Goal: Contribute content: Contribute content

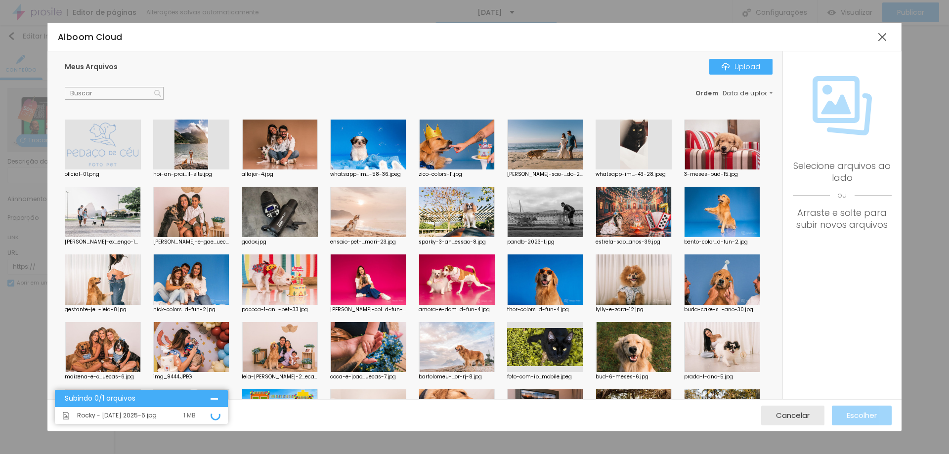
click at [218, 397] on div "Subindo 0/1 arquivos" at bounding box center [141, 398] width 173 height 17
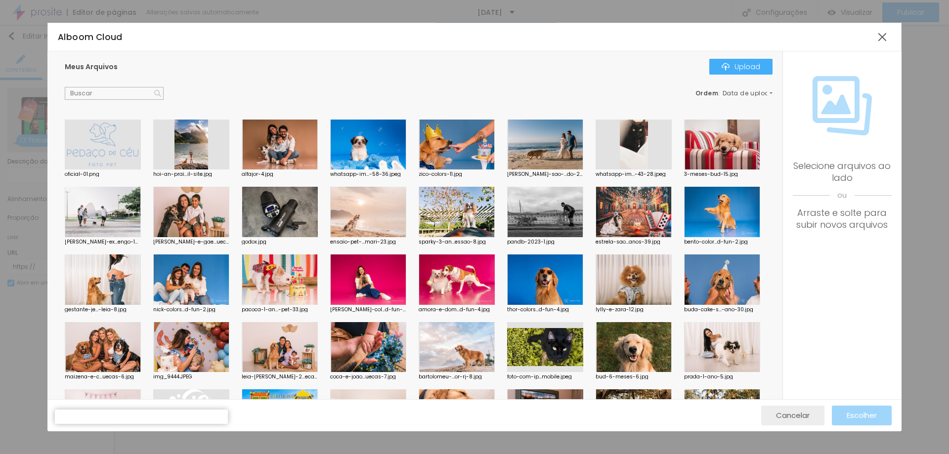
click at [806, 414] on span "Cancelar" at bounding box center [793, 415] width 34 height 8
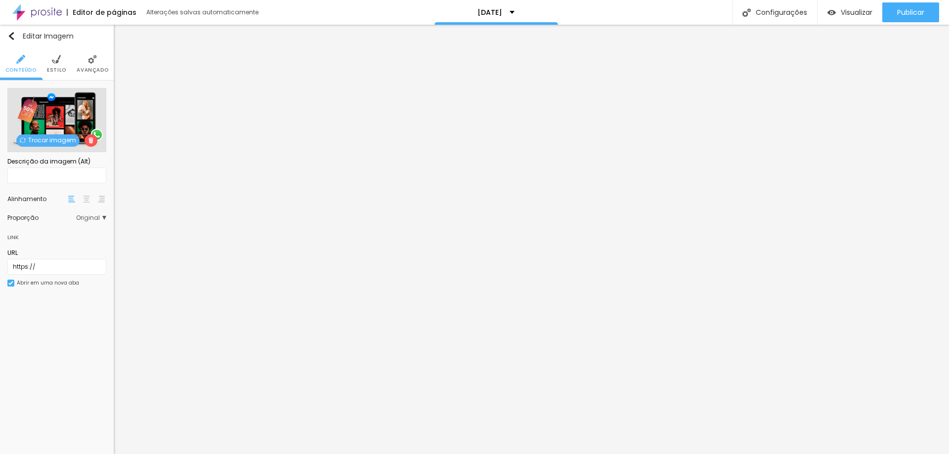
click at [177, 454] on div "Subindo 0/1 arquivos" at bounding box center [474, 461] width 949 height 14
click at [57, 141] on span "Trocar imagem" at bounding box center [47, 140] width 63 height 12
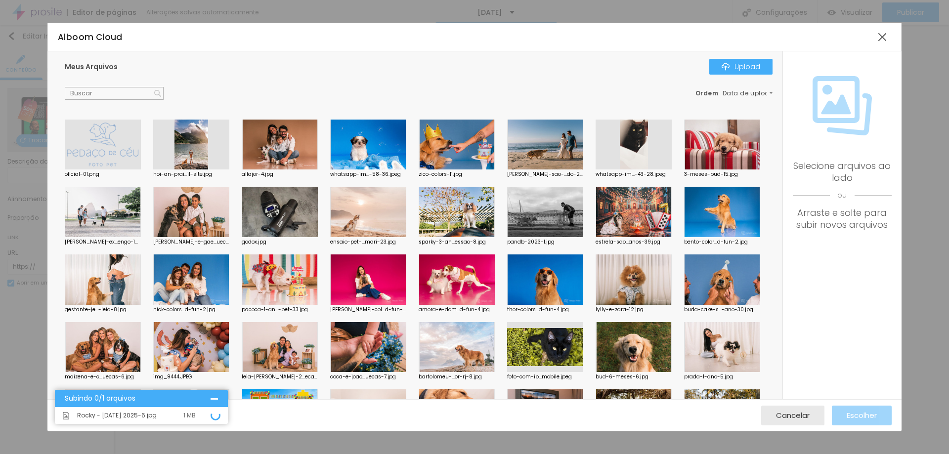
click at [263, 148] on div at bounding box center [280, 145] width 76 height 50
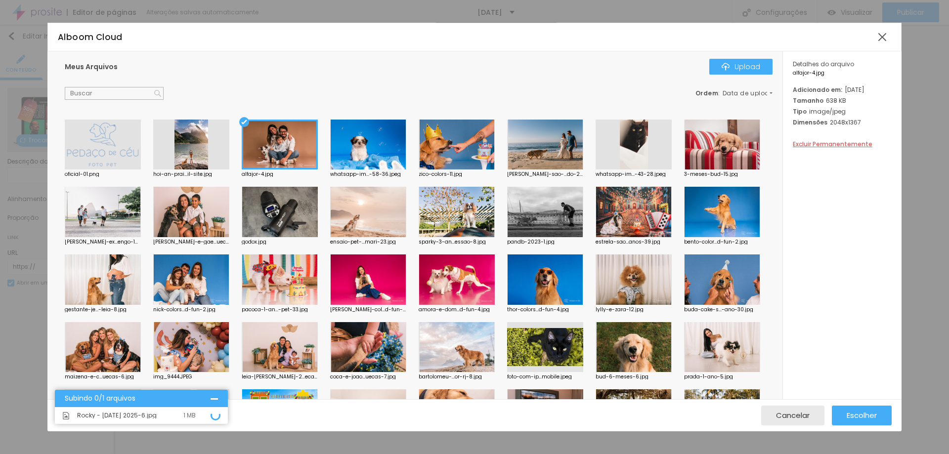
click at [356, 137] on div at bounding box center [368, 145] width 76 height 50
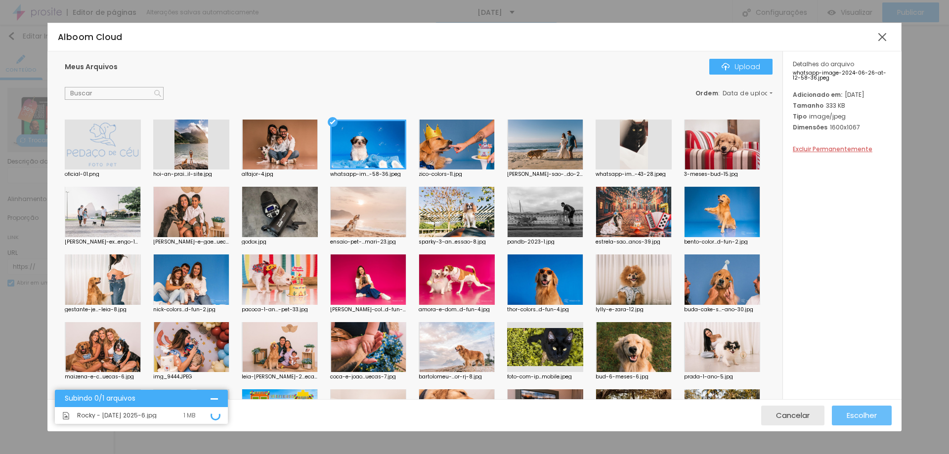
click at [863, 412] on span "Escolher" at bounding box center [862, 415] width 30 height 8
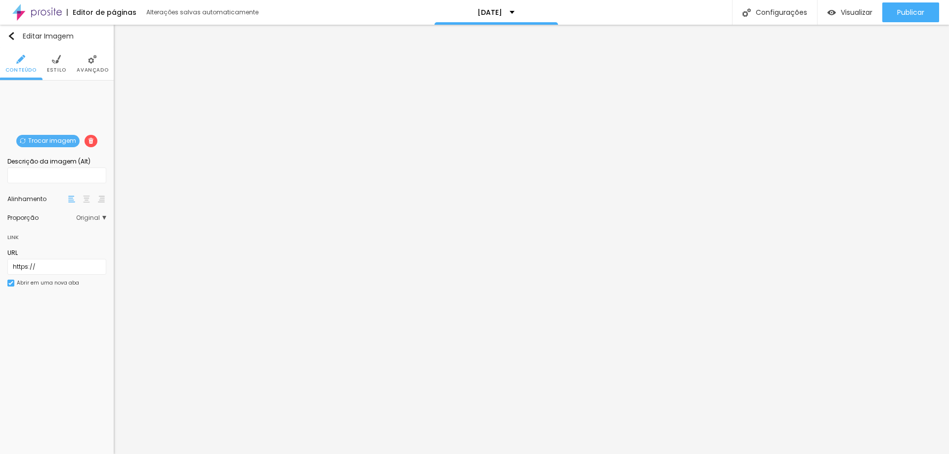
click at [37, 136] on span "Trocar imagem" at bounding box center [47, 141] width 63 height 12
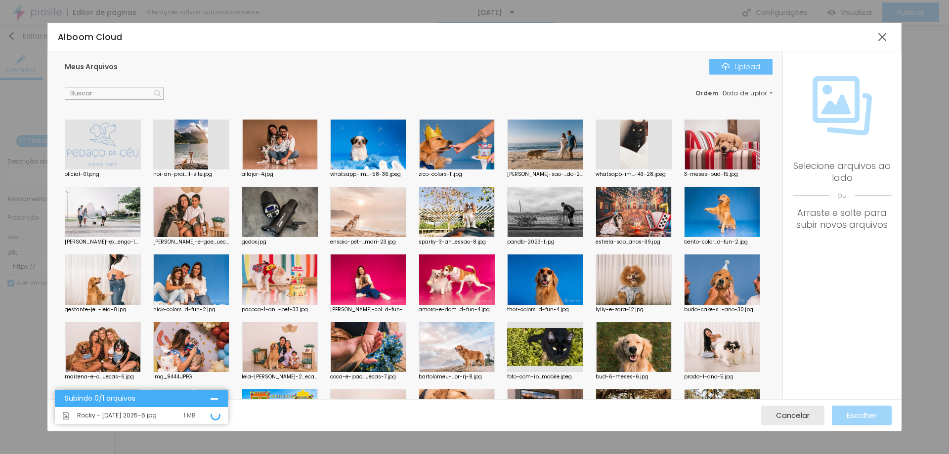
click at [749, 63] on div "Upload" at bounding box center [741, 67] width 39 height 8
click at [880, 37] on div at bounding box center [883, 37] width 18 height 18
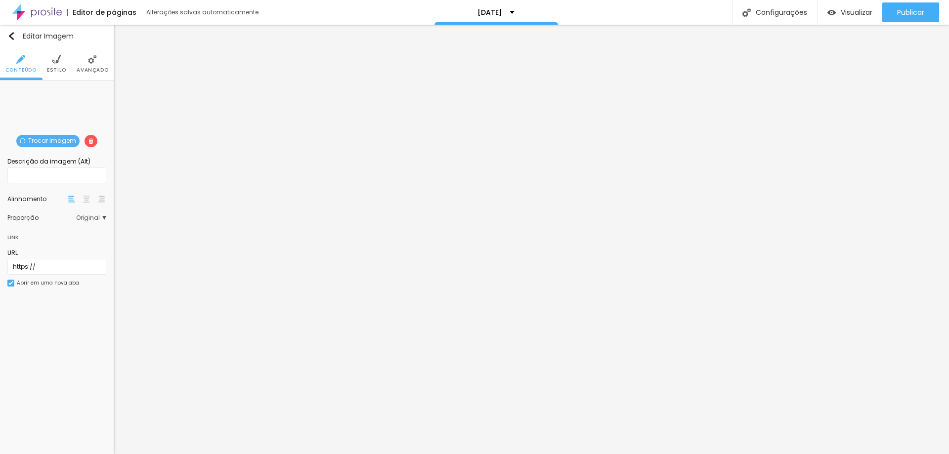
click at [37, 139] on span "Trocar imagem" at bounding box center [47, 141] width 63 height 12
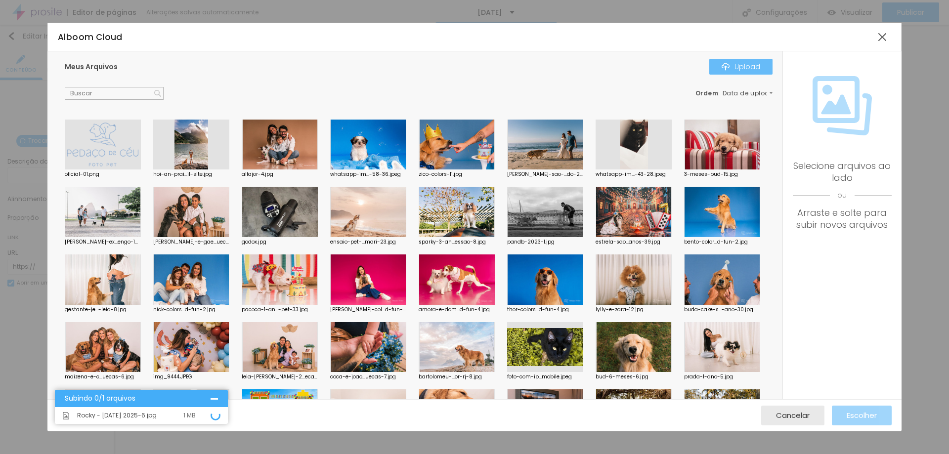
click at [753, 67] on div "Upload" at bounding box center [741, 67] width 39 height 8
click at [752, 71] on div "Upload" at bounding box center [741, 67] width 39 height 8
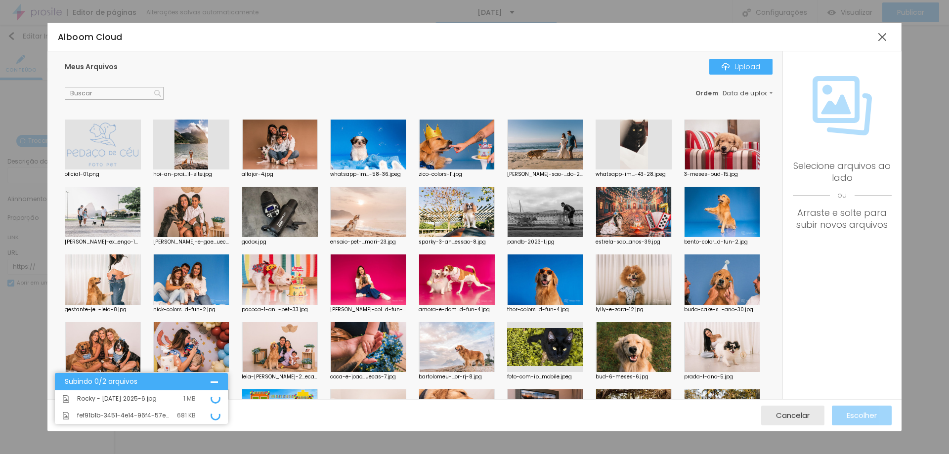
drag, startPoint x: 181, startPoint y: 399, endPoint x: 161, endPoint y: 396, distance: 20.4
click at [157, 396] on span "Rocky - Dia das Crianças 2025-6.jpg" at bounding box center [117, 399] width 80 height 6
click at [140, 384] on div "Subindo 0/2 arquivos" at bounding box center [138, 381] width 146 height 7
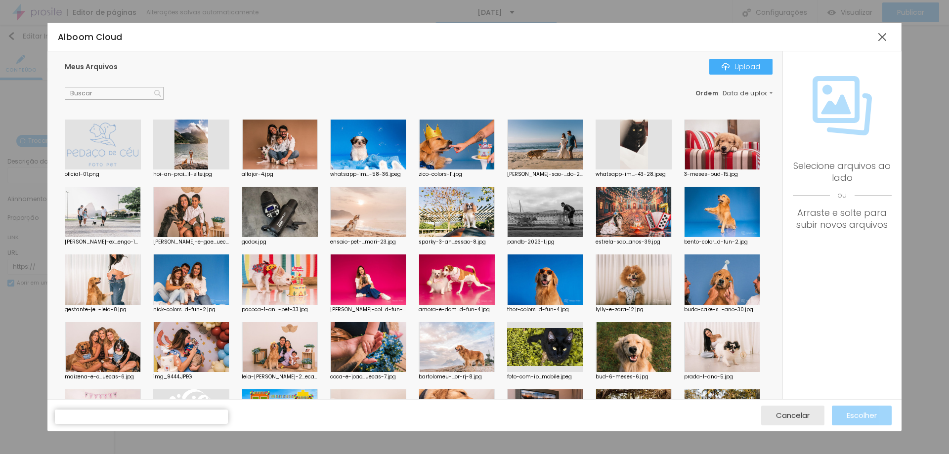
click at [147, 420] on div "Subindo 0/2 arquivos" at bounding box center [141, 417] width 173 height 14
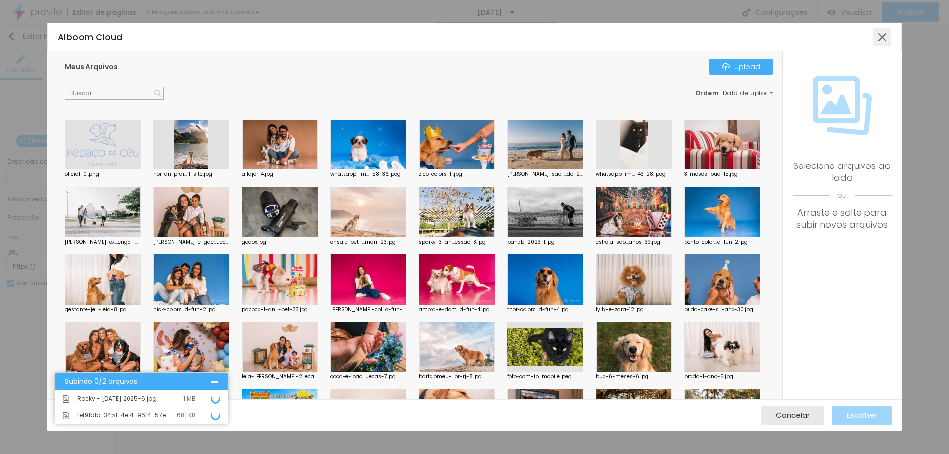
click at [886, 40] on div at bounding box center [883, 37] width 18 height 18
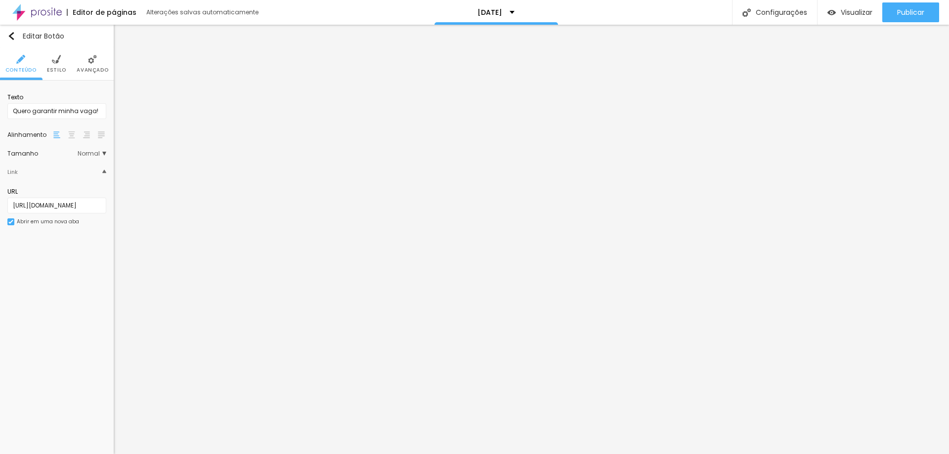
click at [85, 172] on div "Link" at bounding box center [56, 172] width 99 height 21
click at [57, 66] on li "Estilo" at bounding box center [56, 63] width 19 height 33
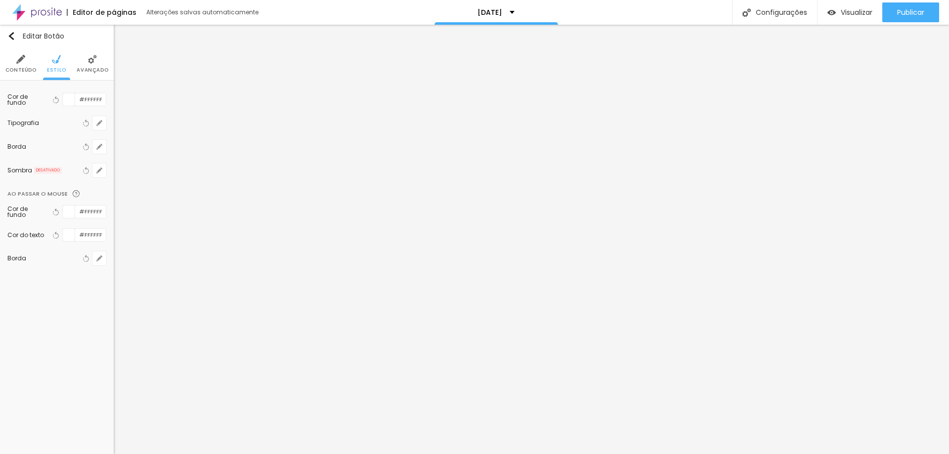
click at [71, 238] on div at bounding box center [69, 235] width 12 height 12
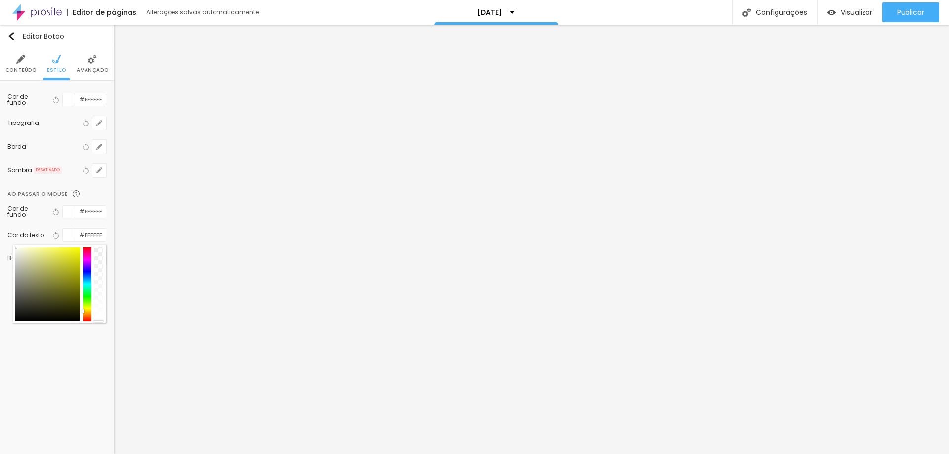
drag, startPoint x: 89, startPoint y: 291, endPoint x: 89, endPoint y: 309, distance: 17.8
click at [89, 309] on div at bounding box center [87, 284] width 9 height 74
type input "#1D1D00"
drag, startPoint x: 74, startPoint y: 294, endPoint x: 80, endPoint y: 295, distance: 6.6
click at [80, 313] on div at bounding box center [59, 284] width 88 height 74
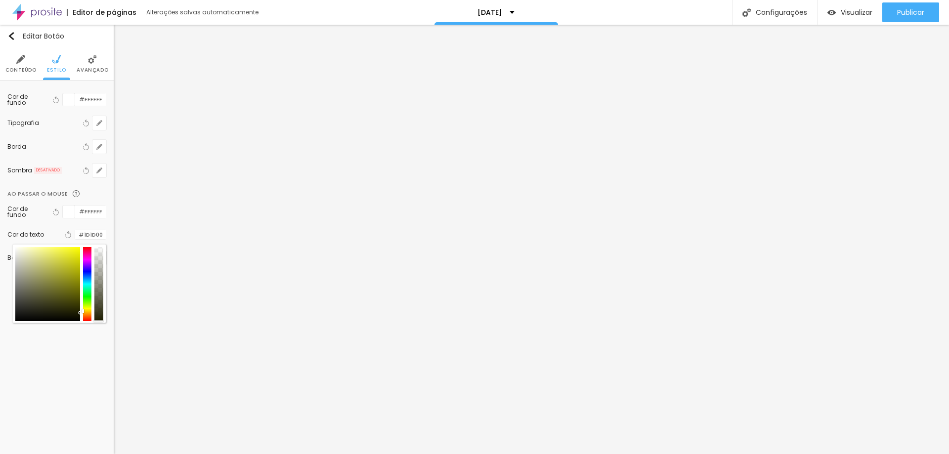
click at [68, 211] on div at bounding box center [69, 212] width 12 height 12
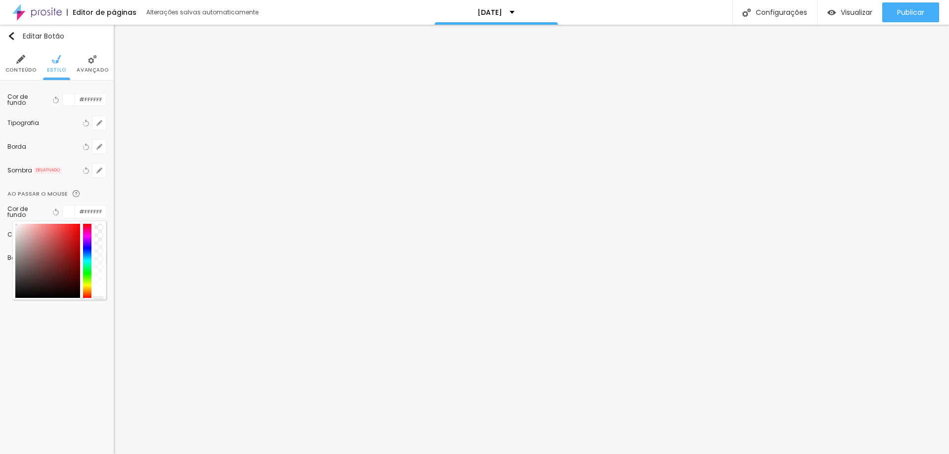
click at [63, 335] on div "Editar Botão Conteúdo Estilo Avançado Cor de fundo Voltar ao padrão #FFFFFF Tip…" at bounding box center [57, 240] width 114 height 430
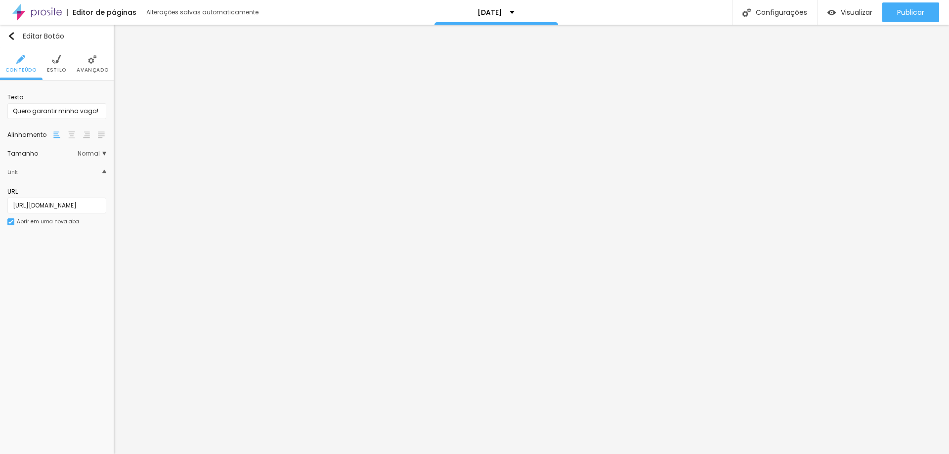
click at [56, 68] on span "Estilo" at bounding box center [56, 70] width 19 height 5
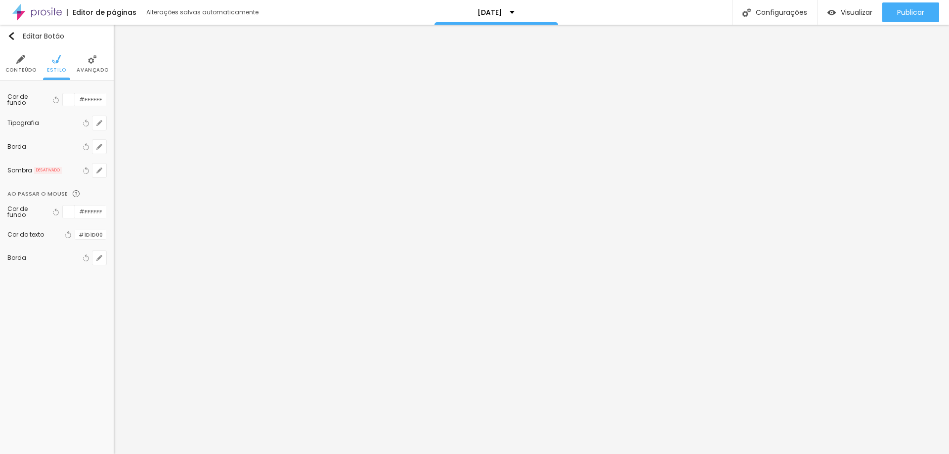
click at [92, 68] on span "Avançado" at bounding box center [93, 70] width 32 height 5
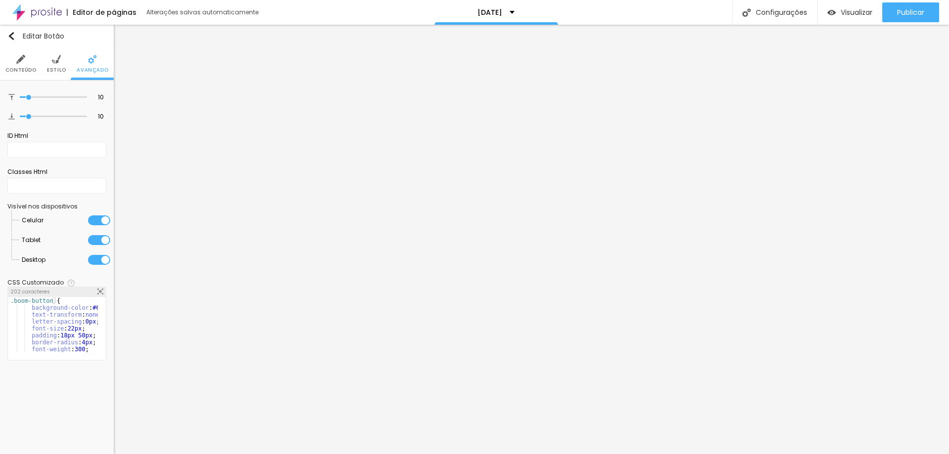
click at [60, 68] on span "Estilo" at bounding box center [56, 70] width 19 height 5
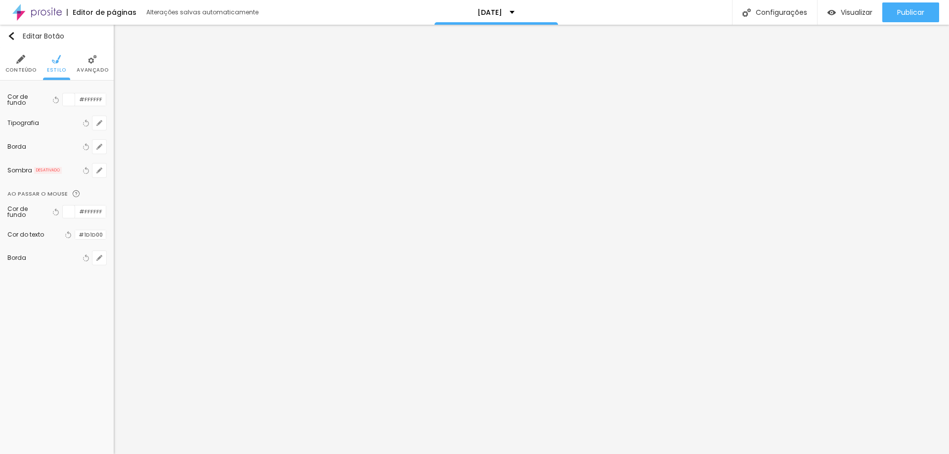
click at [72, 100] on div at bounding box center [69, 99] width 12 height 12
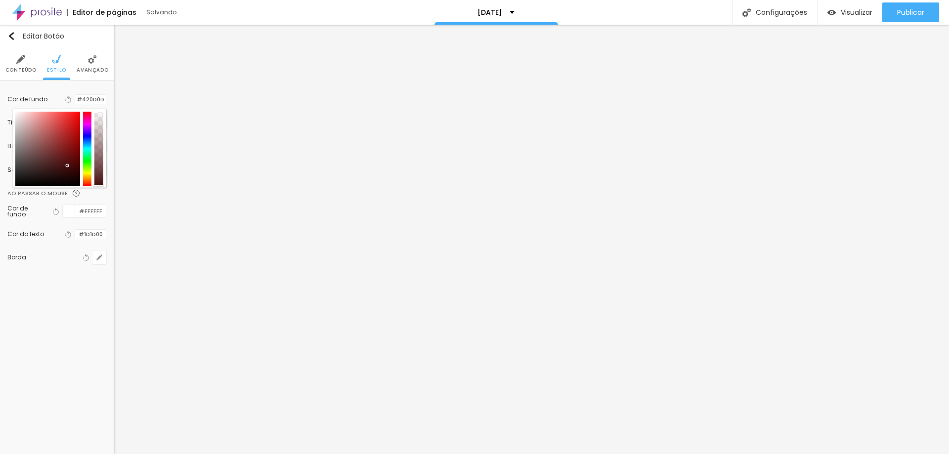
type input "#460E0E"
drag, startPoint x: 60, startPoint y: 167, endPoint x: 67, endPoint y: 166, distance: 7.6
click at [67, 166] on div at bounding box center [47, 149] width 65 height 74
click at [67, 98] on icon "button" at bounding box center [69, 99] width 4 height 7
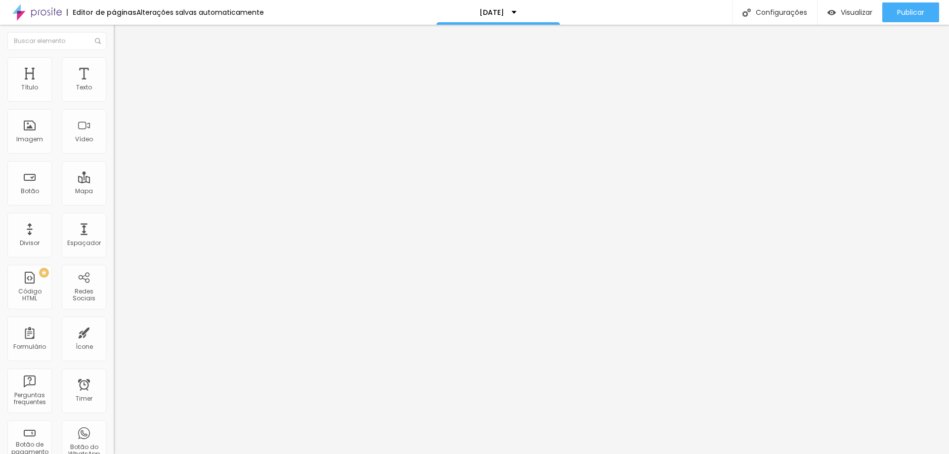
click at [114, 85] on span "Trocar imagem" at bounding box center [141, 81] width 54 height 8
click at [123, 68] on span "Estilo" at bounding box center [130, 64] width 15 height 8
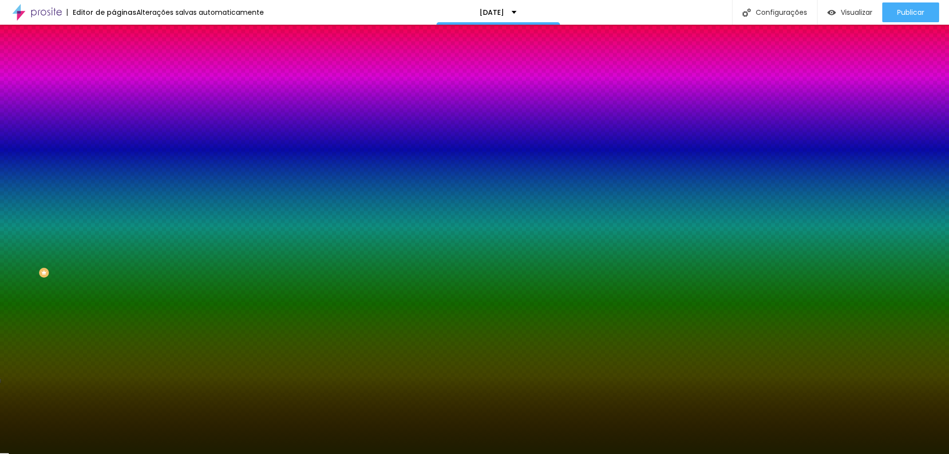
click at [114, 336] on div at bounding box center [171, 336] width 114 height 0
click at [68, 257] on div at bounding box center [474, 227] width 949 height 454
type input "#1D0808"
drag, startPoint x: 67, startPoint y: 281, endPoint x: 62, endPoint y: 291, distance: 10.9
click at [62, 291] on div at bounding box center [474, 227] width 949 height 454
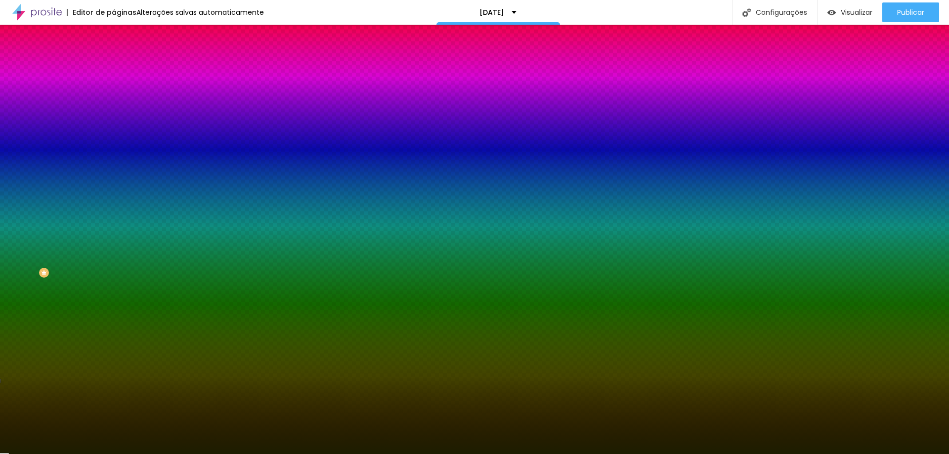
click at [114, 355] on div "Editar Botão Conteúdo Estilo Avançado Cor de fundo Voltar ao padrão #FFFFFF Tip…" at bounding box center [171, 240] width 114 height 430
click at [114, 336] on div at bounding box center [171, 336] width 114 height 0
click at [119, 332] on icon "button" at bounding box center [119, 332] width 1 height 1
click at [118, 326] on icon "button" at bounding box center [121, 329] width 7 height 7
click at [118, 392] on icon "button" at bounding box center [121, 395] width 6 height 6
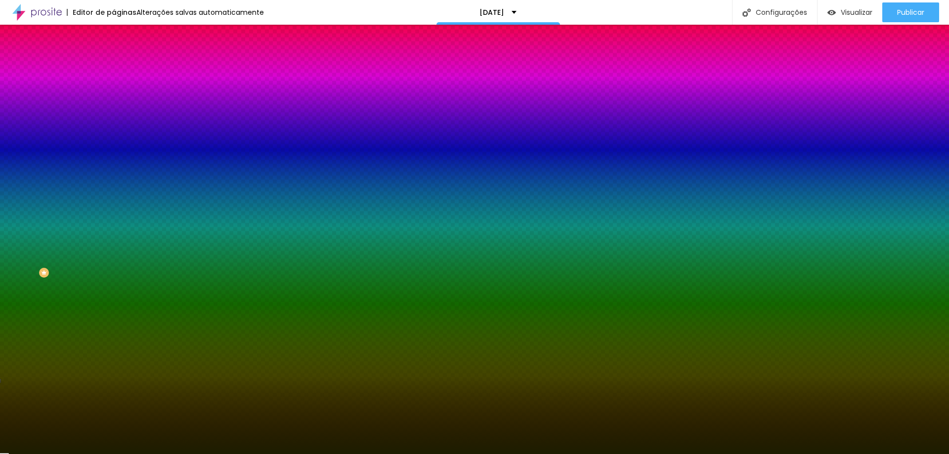
click at [29, 454] on div at bounding box center [474, 454] width 949 height 0
click at [114, 56] on img at bounding box center [118, 51] width 9 height 9
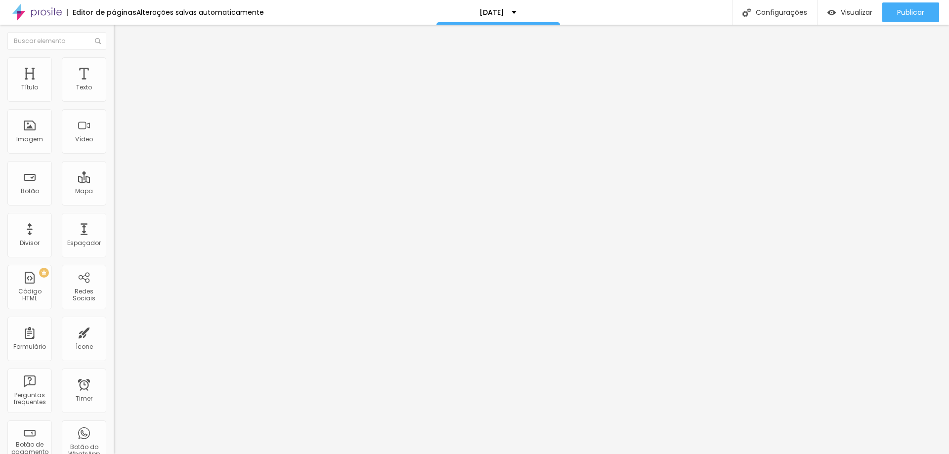
click at [123, 68] on span "Estilo" at bounding box center [130, 64] width 15 height 8
click at [114, 61] on img at bounding box center [118, 61] width 9 height 9
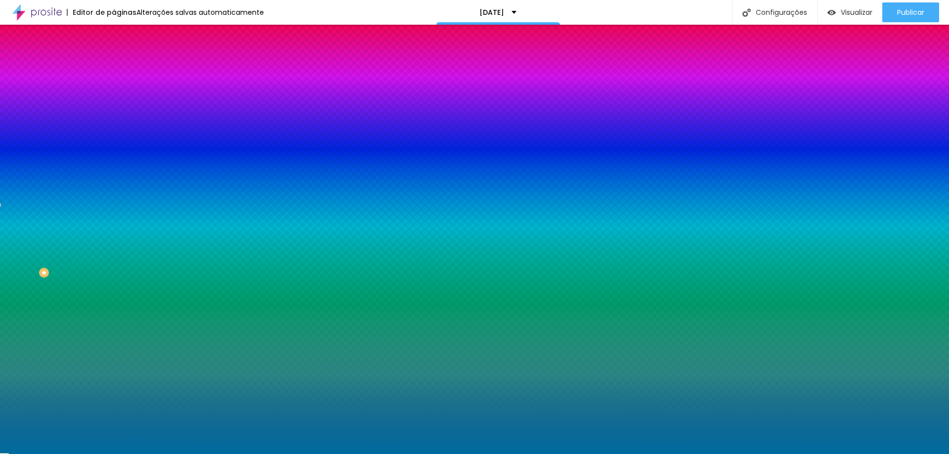
click at [114, 144] on input "#006B9E" at bounding box center [173, 139] width 119 height 10
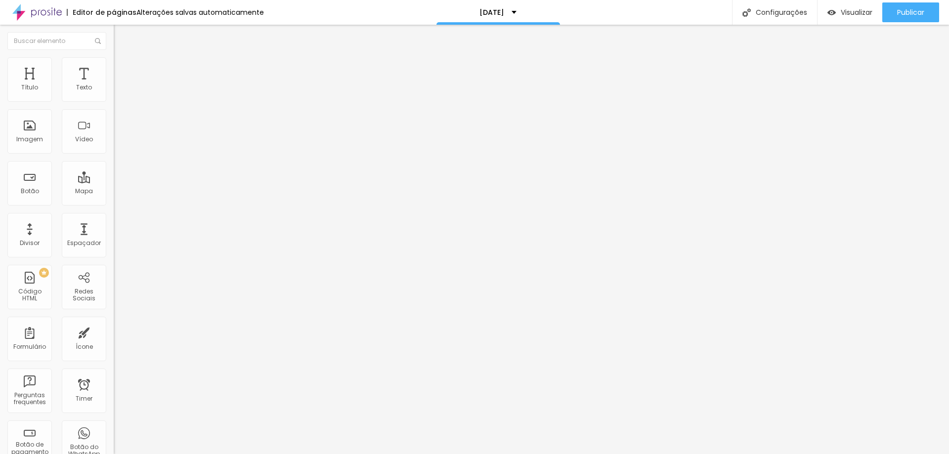
click at [123, 68] on span "Estilo" at bounding box center [130, 64] width 15 height 8
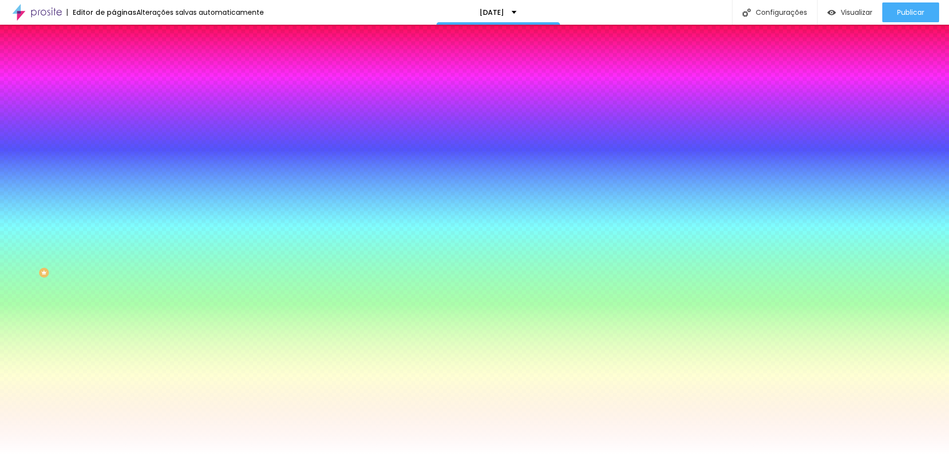
click at [114, 144] on input "#FFFFFF" at bounding box center [173, 139] width 119 height 10
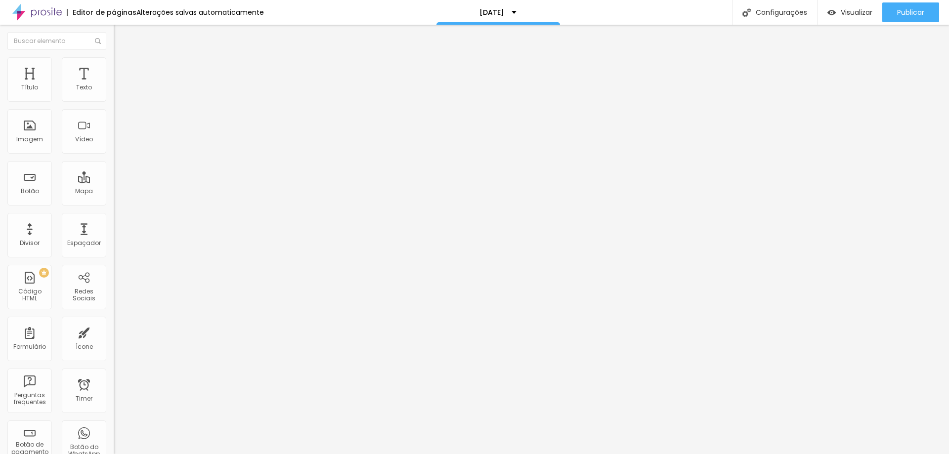
click at [114, 59] on img at bounding box center [118, 61] width 9 height 9
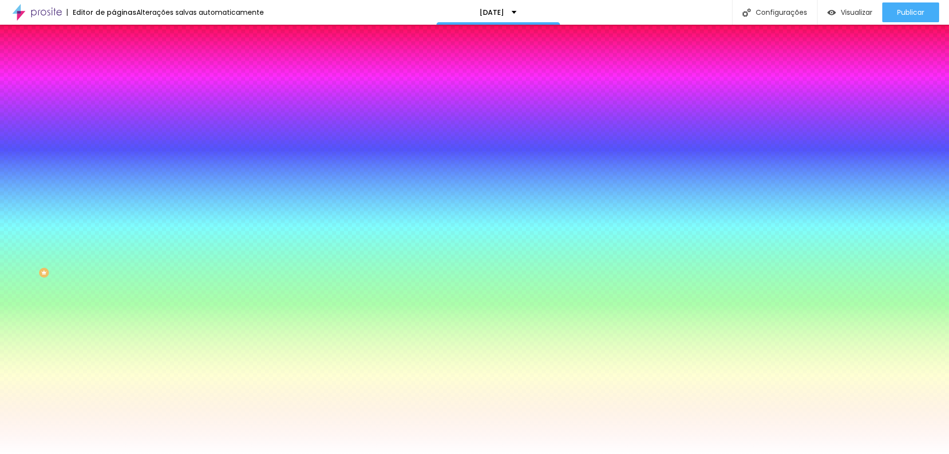
click at [114, 144] on input "#FFFFFF" at bounding box center [173, 139] width 119 height 10
click at [168, 91] on span at bounding box center [171, 87] width 6 height 8
click at [114, 144] on input "#FFFFFF" at bounding box center [173, 139] width 119 height 10
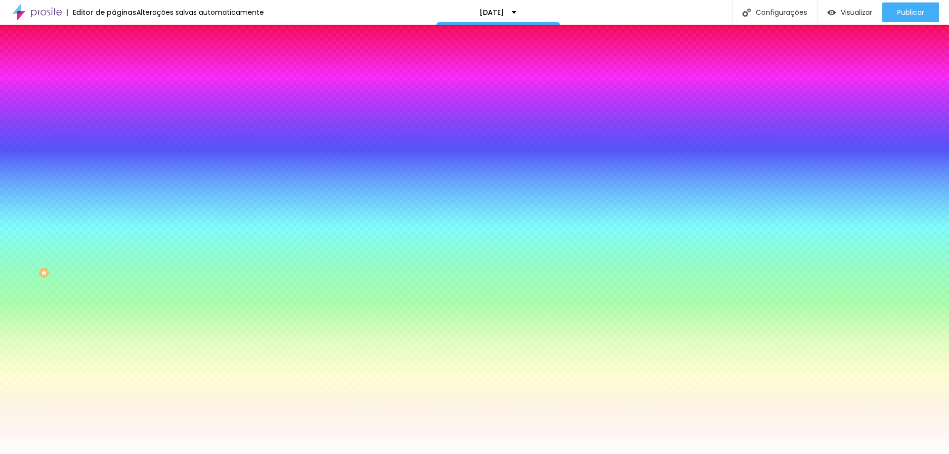
click at [114, 144] on input "#FFFFFF" at bounding box center [173, 139] width 119 height 10
paste input "006B9E"
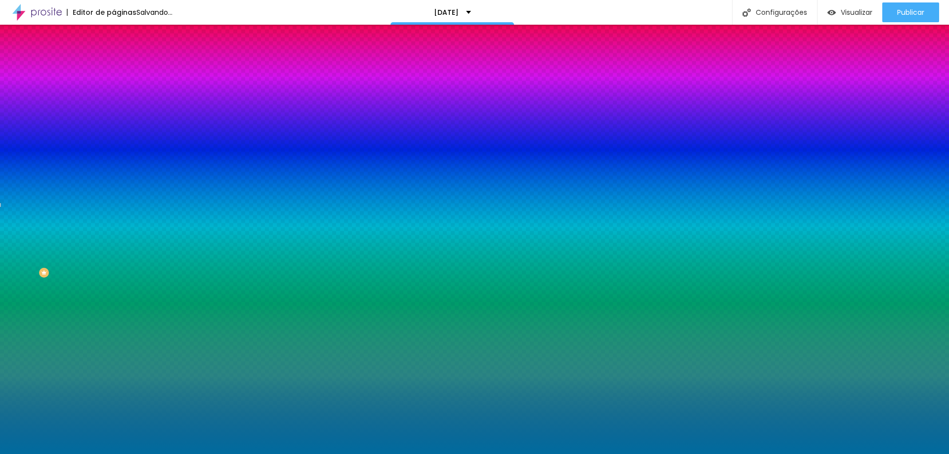
type input "#006B9E"
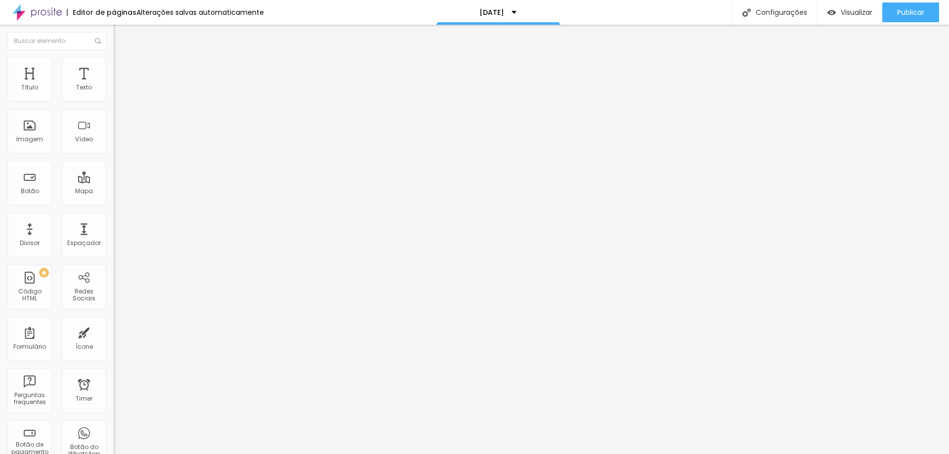
click at [114, 65] on li "Estilo" at bounding box center [171, 62] width 114 height 10
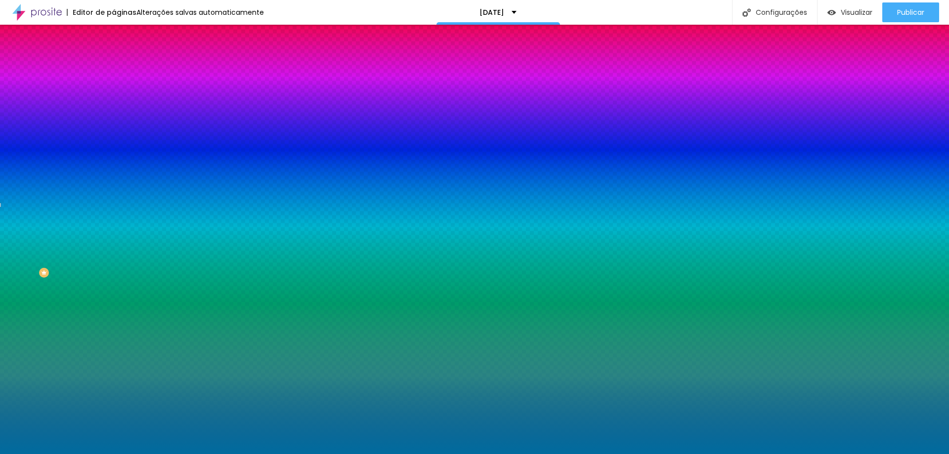
click at [114, 144] on input "#006B9E" at bounding box center [173, 139] width 119 height 10
click at [114, 134] on button "Voltar ao padrão" at bounding box center [147, 128] width 67 height 11
click at [114, 134] on div at bounding box center [171, 134] width 114 height 0
drag, startPoint x: 101, startPoint y: 258, endPoint x: 101, endPoint y: 270, distance: 11.9
click at [114, 205] on div "Imagem de fundo Adicionar imagem Efeito da Imagem Nenhum Nenhum Parallax Cor de…" at bounding box center [171, 141] width 114 height 128
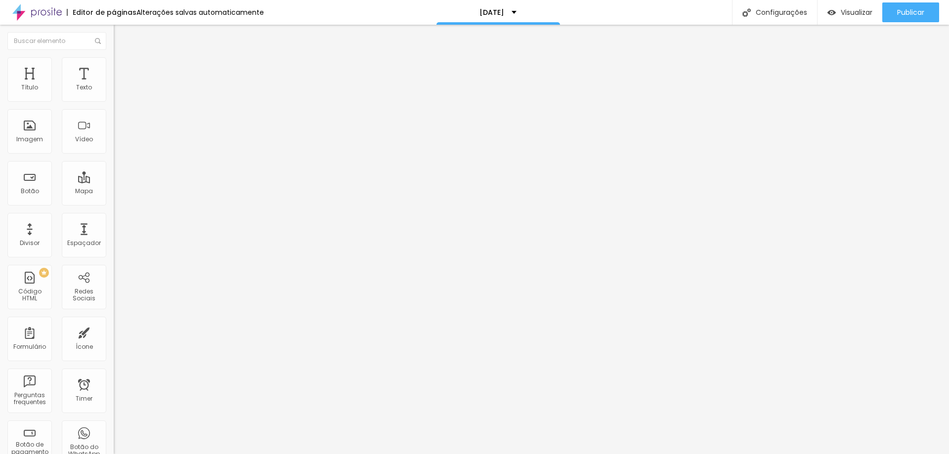
click at [114, 65] on li "Estilo" at bounding box center [171, 62] width 114 height 10
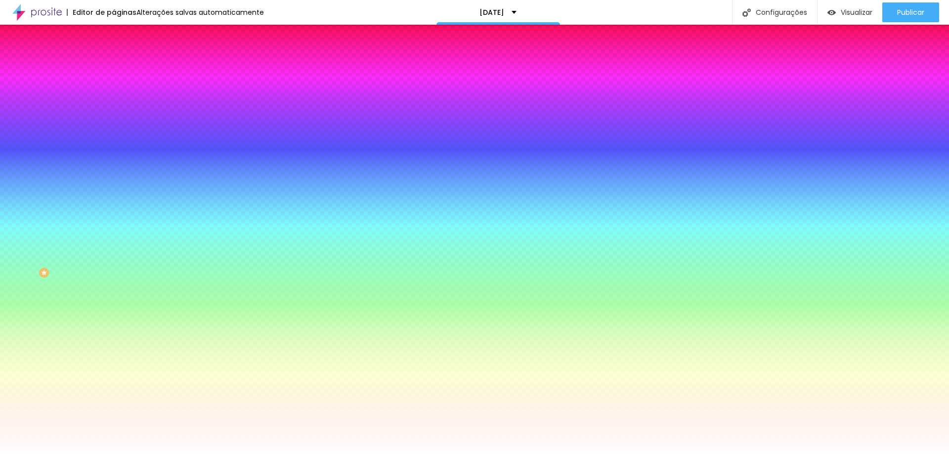
click at [168, 91] on span at bounding box center [171, 87] width 6 height 8
click at [114, 144] on input "#FFFFFF" at bounding box center [173, 139] width 119 height 10
paste input "006B9E"
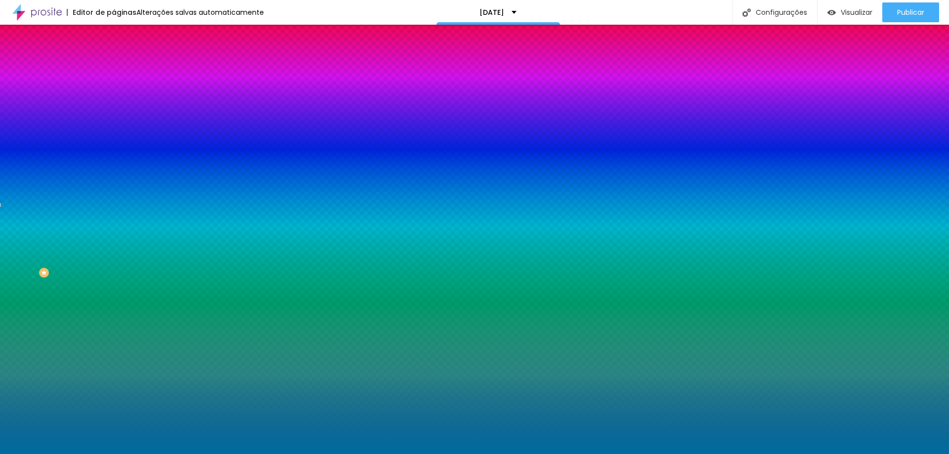
type input "#006B9E"
click at [114, 335] on div "Editar Seção Conteúdo Estilo Avançado Imagem de fundo Adicionar imagem Efeito d…" at bounding box center [171, 240] width 114 height 430
click at [114, 134] on div at bounding box center [171, 134] width 114 height 0
drag, startPoint x: 100, startPoint y: 271, endPoint x: 101, endPoint y: 278, distance: 6.5
click at [114, 278] on div "Editar Seção Conteúdo Estilo Avançado Imagem de fundo Adicionar imagem Efeito d…" at bounding box center [171, 240] width 114 height 430
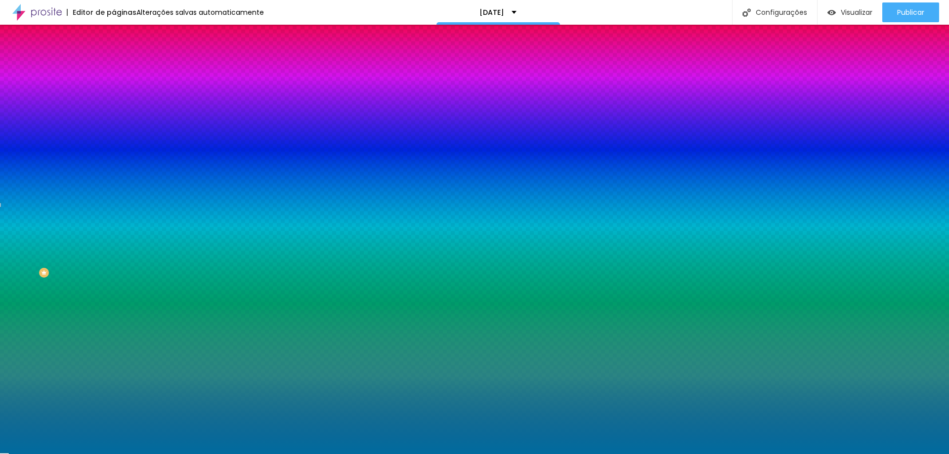
click at [114, 291] on div "Editar Seção Conteúdo Estilo Avançado Imagem de fundo Adicionar imagem Efeito d…" at bounding box center [171, 240] width 114 height 430
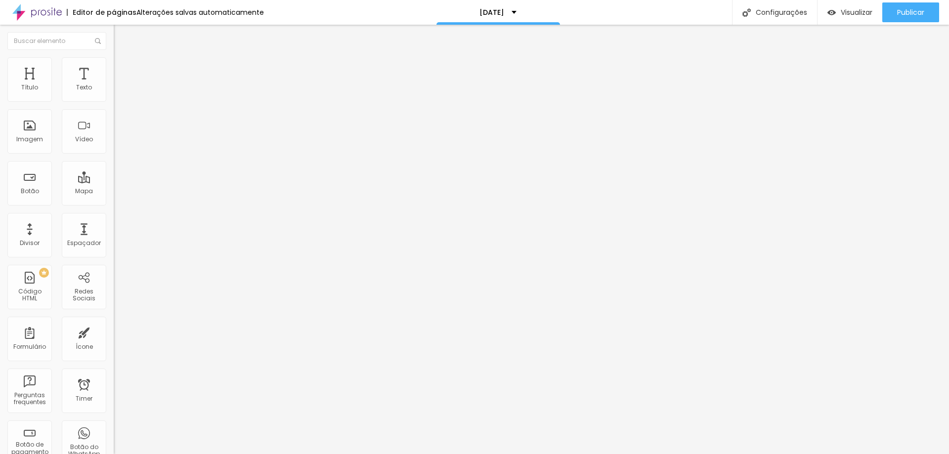
click at [114, 65] on li "Estilo" at bounding box center [171, 62] width 114 height 10
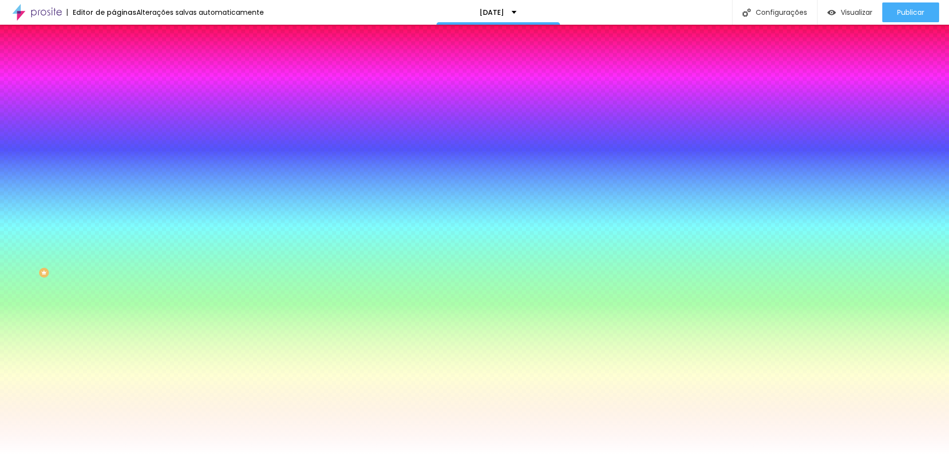
click at [168, 89] on img at bounding box center [171, 86] width 6 height 6
click at [114, 144] on input "#FFFFFF" at bounding box center [173, 139] width 119 height 10
paste input "006B9E"
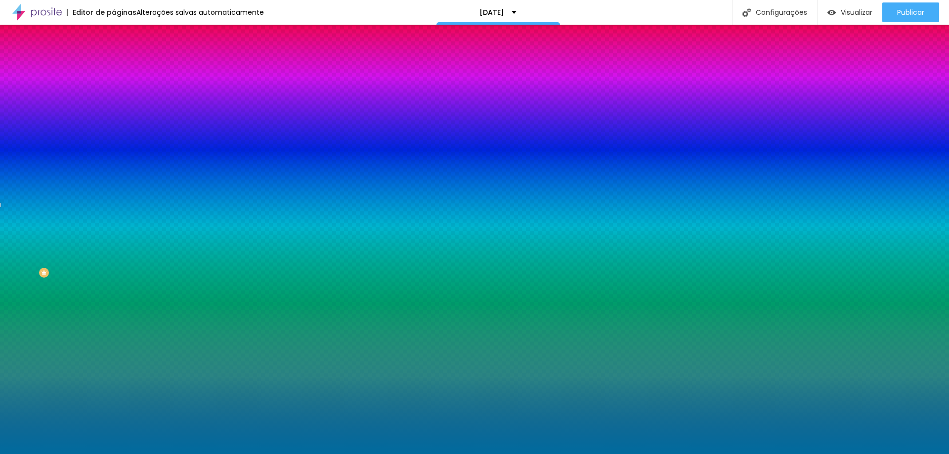
type input "#006B9E"
click at [114, 134] on div at bounding box center [171, 134] width 114 height 0
drag, startPoint x: 98, startPoint y: 263, endPoint x: 101, endPoint y: 279, distance: 16.1
click at [114, 280] on div "Editar Seção Conteúdo Estilo Avançado Imagem de fundo Adicionar imagem Efeito d…" at bounding box center [171, 240] width 114 height 430
click at [114, 320] on div "Editar Seção Conteúdo Estilo Avançado Imagem de fundo Adicionar imagem Efeito d…" at bounding box center [171, 240] width 114 height 430
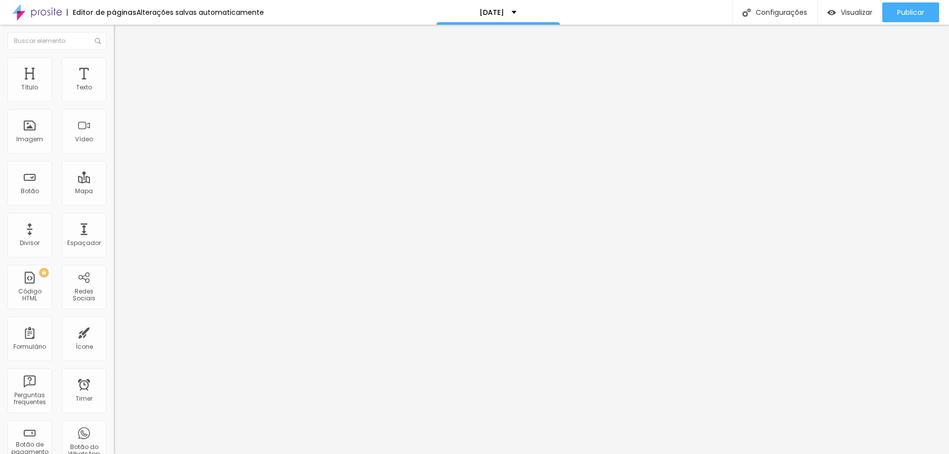
click at [114, 57] on li "Estilo" at bounding box center [171, 62] width 114 height 10
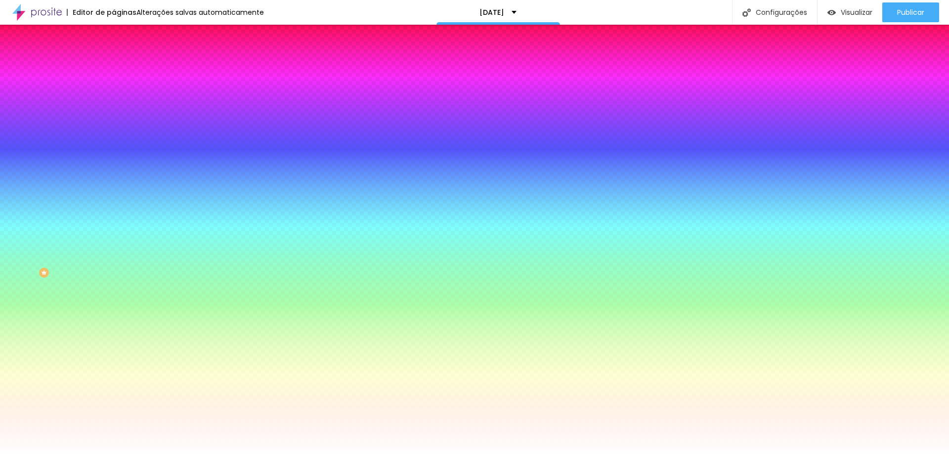
click at [168, 89] on img at bounding box center [171, 86] width 6 height 6
click at [114, 144] on input "#FFFFFF" at bounding box center [173, 139] width 119 height 10
paste input "006B9E"
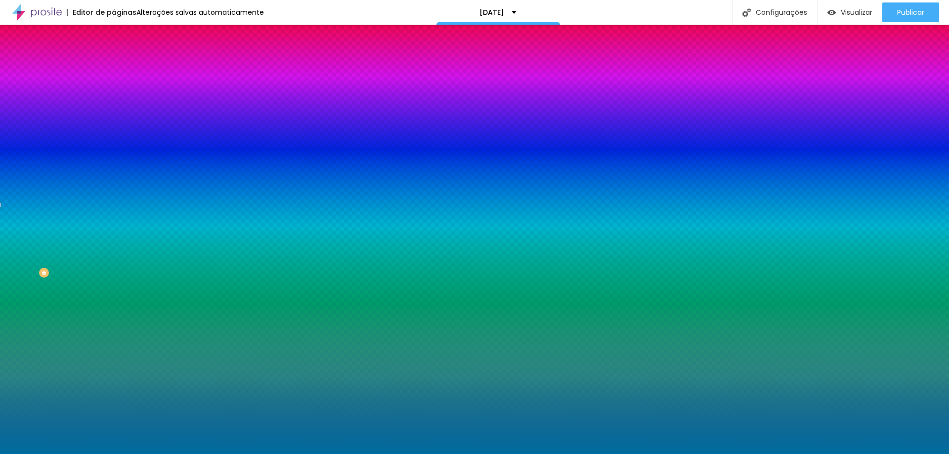
type input "#006B9E"
click at [114, 134] on div at bounding box center [171, 134] width 114 height 0
drag, startPoint x: 101, startPoint y: 259, endPoint x: 103, endPoint y: 273, distance: 14.4
click at [114, 273] on div "Editar Seção Conteúdo Estilo Avançado Imagem de fundo Adicionar imagem Efeito d…" at bounding box center [171, 240] width 114 height 430
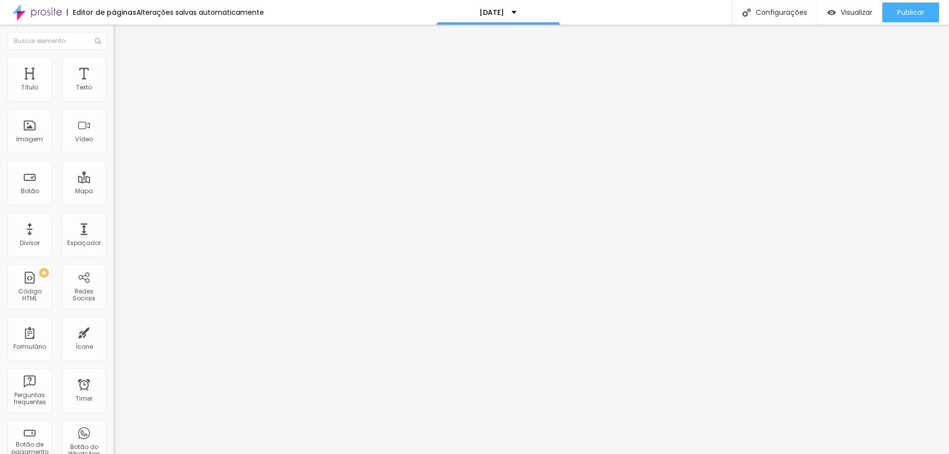
click at [123, 68] on span "Estilo" at bounding box center [130, 64] width 15 height 8
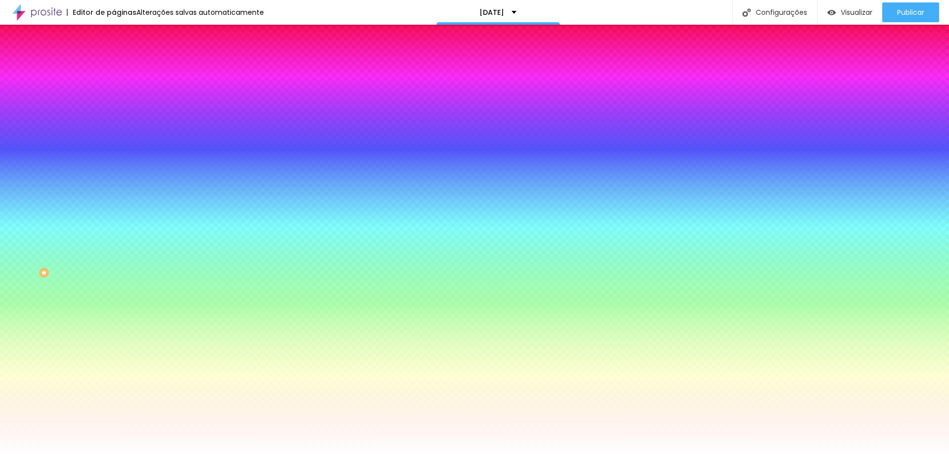
click at [168, 89] on img at bounding box center [171, 86] width 6 height 6
click at [114, 144] on input "#FFFFFF" at bounding box center [173, 139] width 119 height 10
paste input "006B9E"
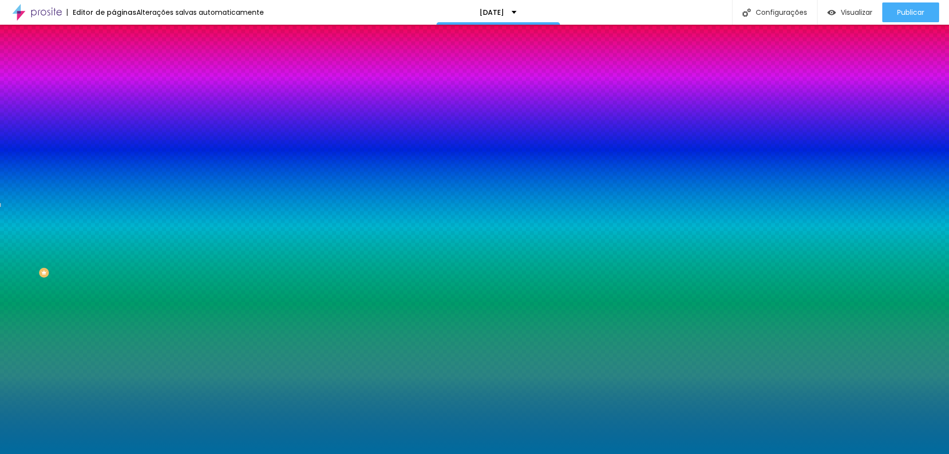
type input "#006B9E"
click at [114, 134] on div at bounding box center [171, 134] width 114 height 0
drag, startPoint x: 101, startPoint y: 254, endPoint x: 105, endPoint y: 282, distance: 28.5
click at [114, 282] on div "Editar Seção Conteúdo Estilo Avançado Imagem de fundo Adicionar imagem Efeito d…" at bounding box center [171, 240] width 114 height 430
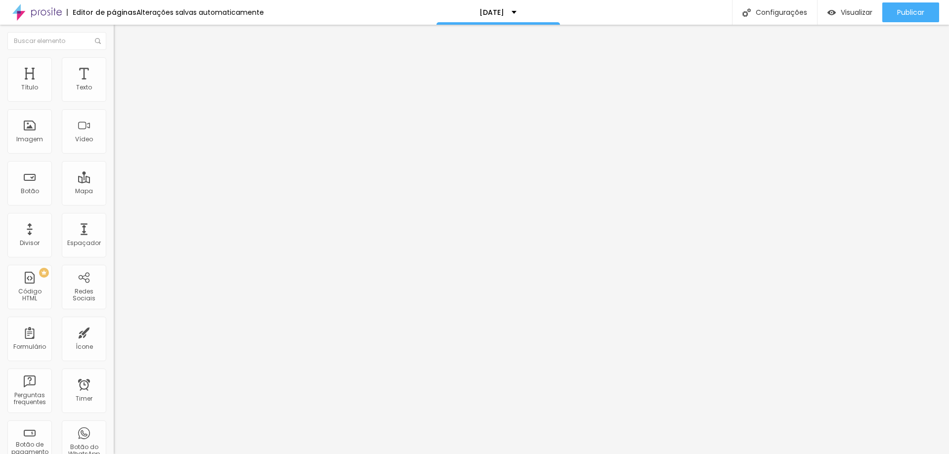
drag, startPoint x: 62, startPoint y: 55, endPoint x: 61, endPoint y: 60, distance: 5.0
click at [114, 57] on li "Estilo" at bounding box center [171, 62] width 114 height 10
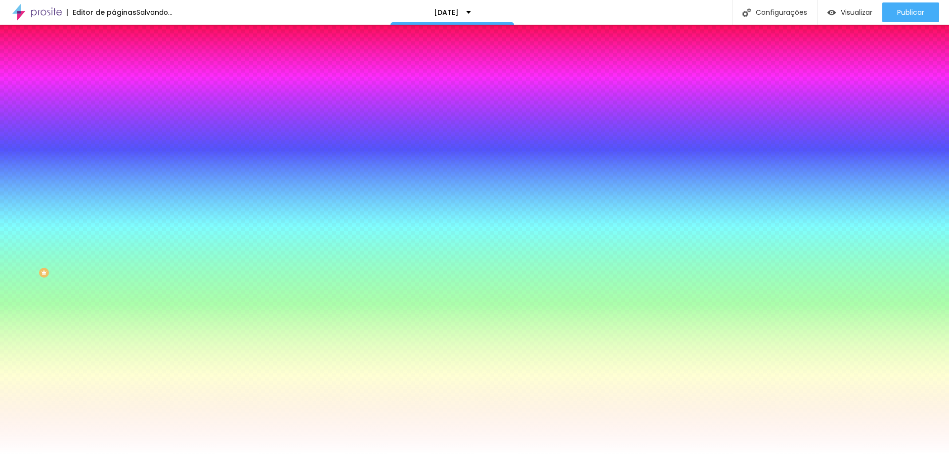
click at [168, 91] on span at bounding box center [171, 87] width 6 height 8
click at [114, 144] on input "#FFFFFF" at bounding box center [173, 139] width 119 height 10
paste input "006B9E"
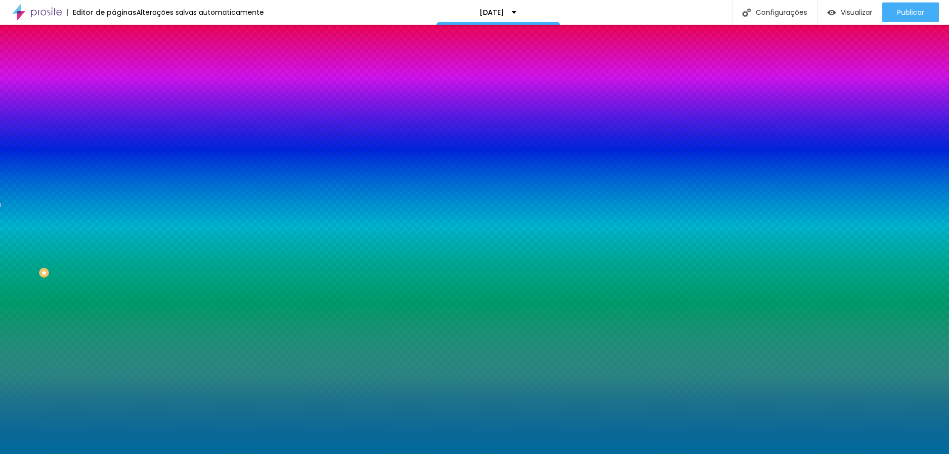
type input "#006B9E"
drag, startPoint x: 68, startPoint y: 181, endPoint x: 75, endPoint y: 188, distance: 9.8
click at [114, 134] on div at bounding box center [171, 134] width 114 height 0
drag, startPoint x: 101, startPoint y: 278, endPoint x: 104, endPoint y: 290, distance: 12.6
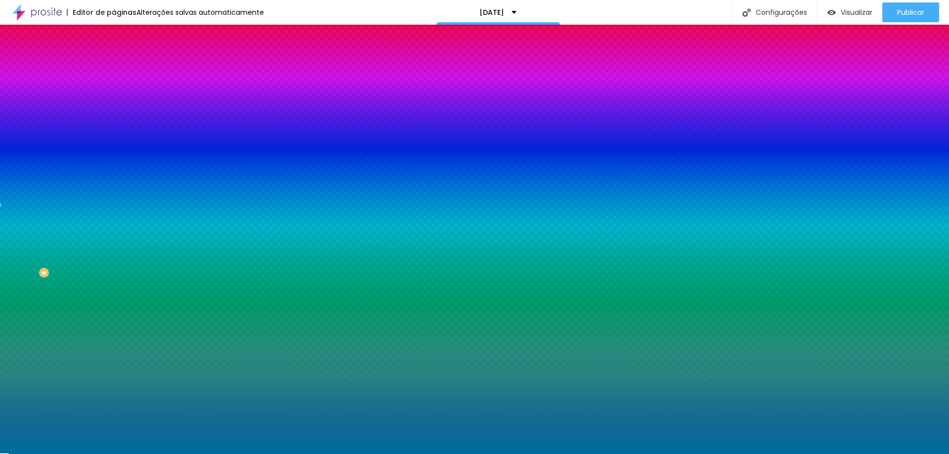
click at [114, 290] on div "Editar Seção Conteúdo Estilo Avançado Imagem de fundo Adicionar imagem Efeito d…" at bounding box center [171, 240] width 114 height 430
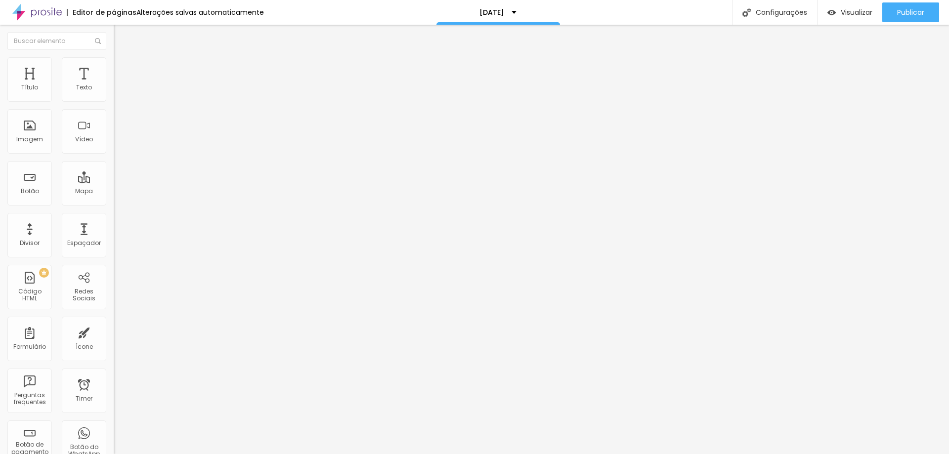
click at [114, 62] on img at bounding box center [118, 61] width 9 height 9
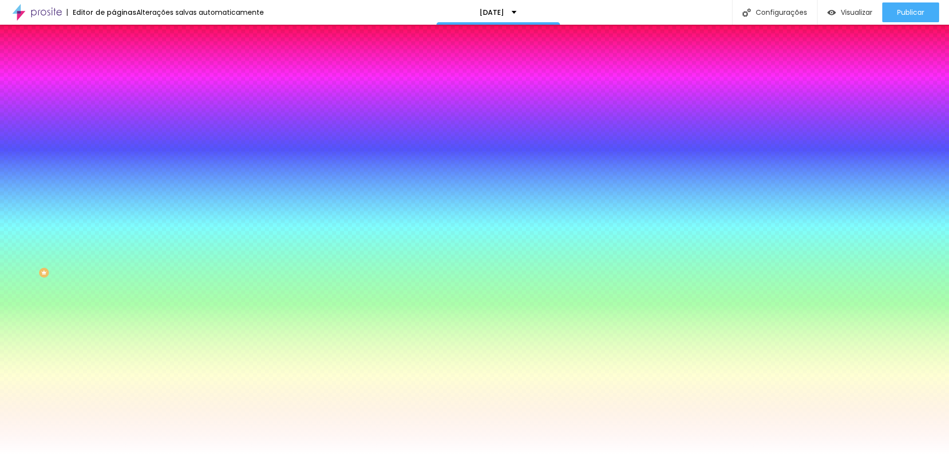
click at [168, 91] on span at bounding box center [171, 87] width 6 height 8
click at [114, 91] on span "Adicionar imagem" at bounding box center [146, 87] width 64 height 8
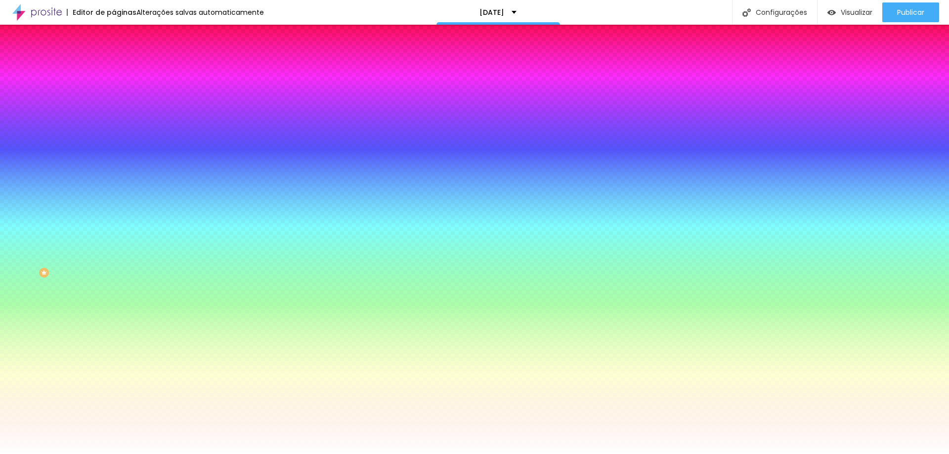
click at [114, 144] on input "#FFFFFF" at bounding box center [173, 139] width 119 height 10
paste input "006B9E"
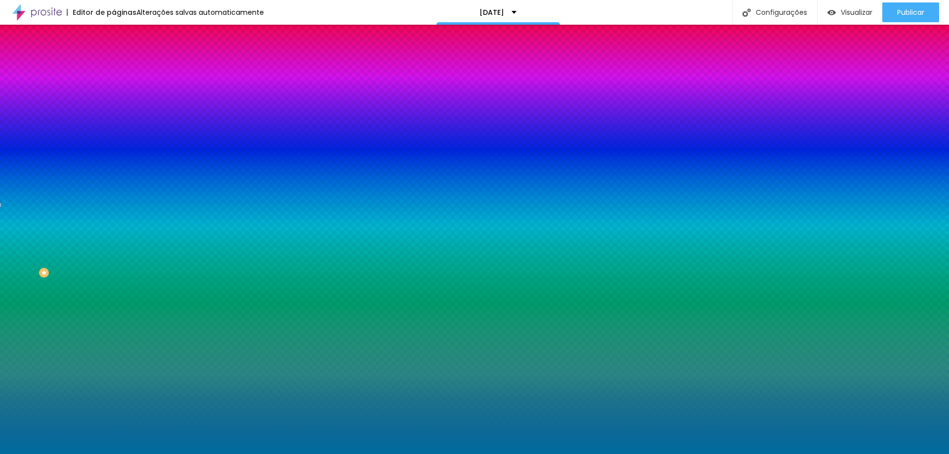
type input "#006B9E"
click at [114, 134] on div at bounding box center [171, 134] width 114 height 0
drag, startPoint x: 71, startPoint y: 181, endPoint x: 73, endPoint y: 190, distance: 9.1
click at [114, 134] on div at bounding box center [171, 134] width 114 height 0
drag, startPoint x: 102, startPoint y: 243, endPoint x: 102, endPoint y: 268, distance: 25.2
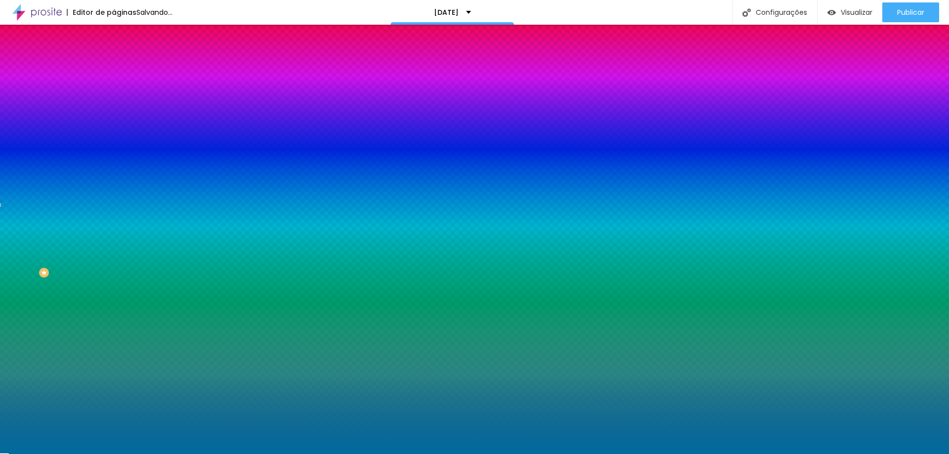
click at [114, 205] on div "Imagem de fundo Adicionar imagem Efeito da Imagem Parallax Nenhum Parallax Cor …" at bounding box center [171, 141] width 114 height 128
click at [114, 304] on div "Editar Seção Conteúdo Estilo Avançado Imagem de fundo Adicionar imagem Efeito d…" at bounding box center [171, 240] width 114 height 430
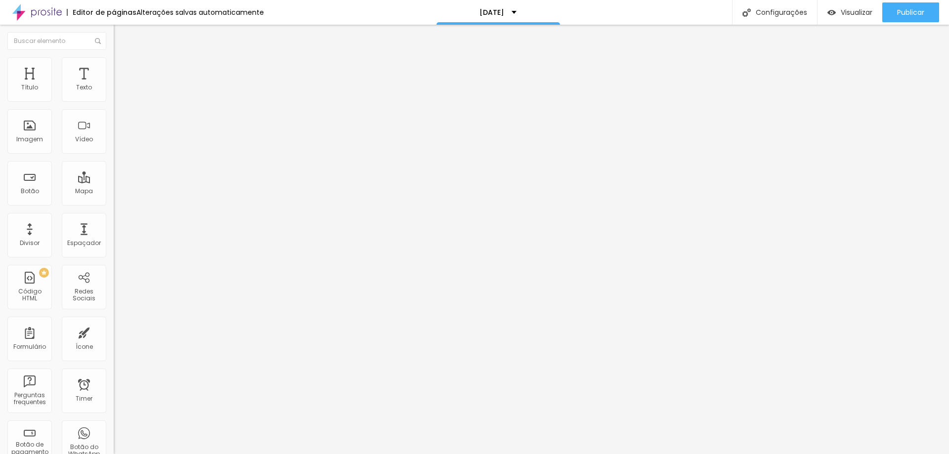
click at [114, 93] on input "text" at bounding box center [173, 88] width 119 height 10
paste input "[URL][DOMAIN_NAME]"
type input "[URL][DOMAIN_NAME]"
click at [114, 186] on div at bounding box center [171, 186] width 114 height 0
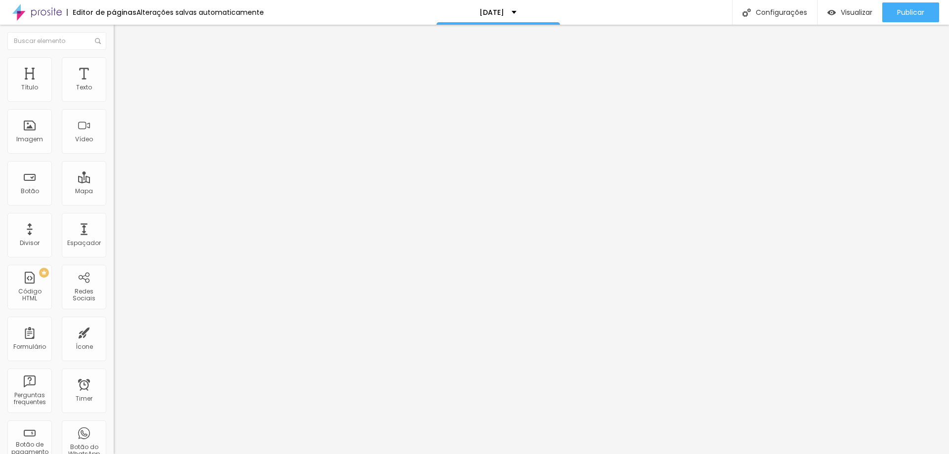
scroll to position [0, 0]
click at [114, 234] on div "Editar Vídeo Conteúdo Estilo Avançado URL do vídeo [URL][DOMAIN_NAME] Alinhamen…" at bounding box center [171, 240] width 114 height 430
click at [114, 93] on input "[URL][DOMAIN_NAME]" at bounding box center [173, 88] width 119 height 10
drag, startPoint x: 75, startPoint y: 113, endPoint x: 106, endPoint y: 113, distance: 31.6
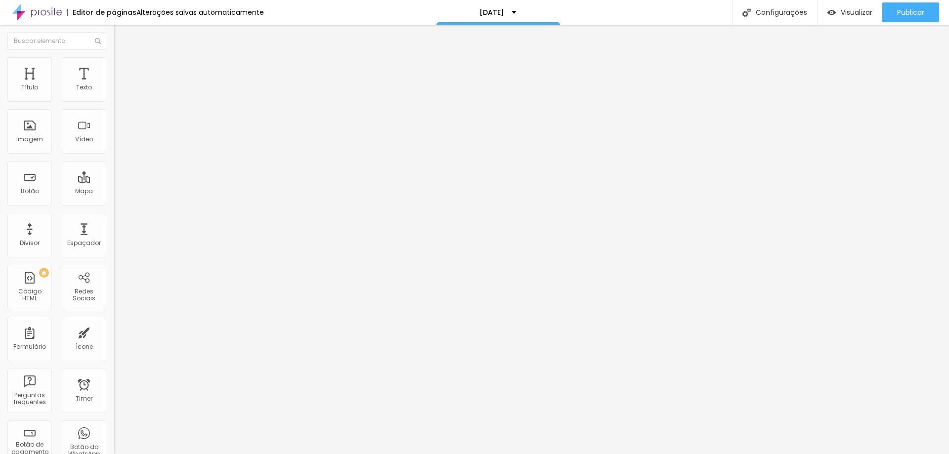
click at [114, 113] on div "URL do vídeo [URL][DOMAIN_NAME] Alinhamento Proporção 4:3 Standard Ultrawide 21…" at bounding box center [171, 134] width 114 height 115
click at [114, 93] on input "[URL][DOMAIN_NAME]" at bounding box center [173, 88] width 119 height 10
click at [114, 230] on div "Editar Vídeo Conteúdo Estilo Avançado URL do vídeo [URL][DOMAIN_NAME] Alinhamen…" at bounding box center [171, 240] width 114 height 430
click at [114, 67] on li "Estilo" at bounding box center [171, 62] width 114 height 10
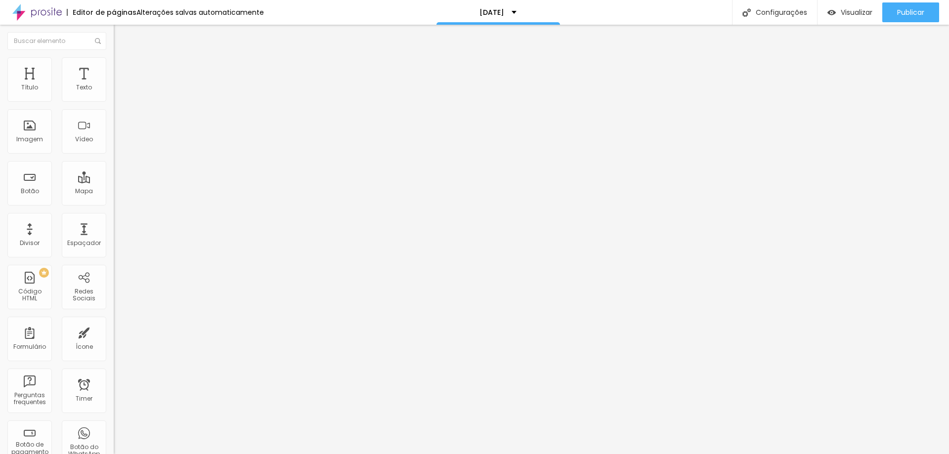
click at [114, 67] on img at bounding box center [118, 71] width 9 height 9
click at [114, 57] on li "Conteúdo" at bounding box center [171, 52] width 114 height 10
click at [114, 290] on div "Editar Vídeo Conteúdo Estilo Avançado URL do vídeo [URL][DOMAIN_NAME] Alinhamen…" at bounding box center [171, 240] width 114 height 430
click at [114, 57] on li "Estilo" at bounding box center [171, 52] width 114 height 10
click at [114, 93] on input "Comprar Plano" at bounding box center [173, 88] width 119 height 10
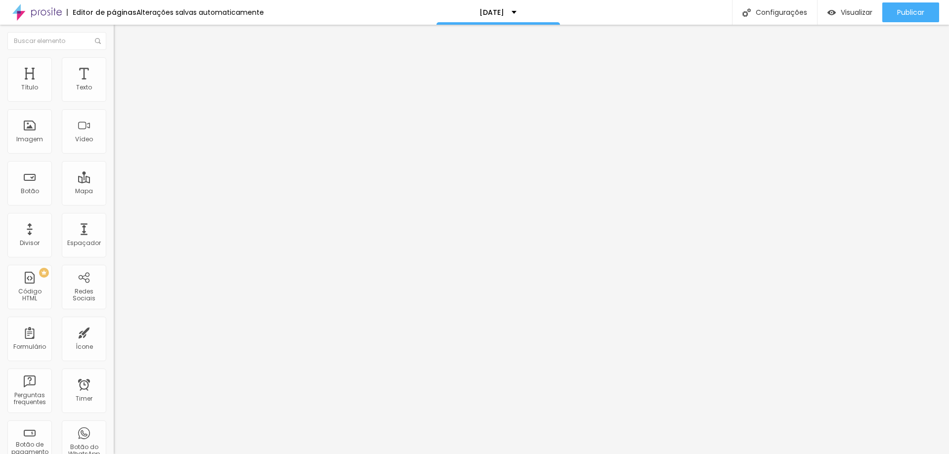
click at [114, 93] on input "Comprar Plano" at bounding box center [173, 88] width 119 height 10
type input "Comprar Pacote"
click at [114, 67] on li "Avançado" at bounding box center [171, 72] width 114 height 10
click at [114, 65] on ul "Conteúdo Estilo Avançado" at bounding box center [171, 62] width 114 height 30
click at [114, 72] on ul "Conteúdo Estilo Avançado" at bounding box center [171, 62] width 114 height 30
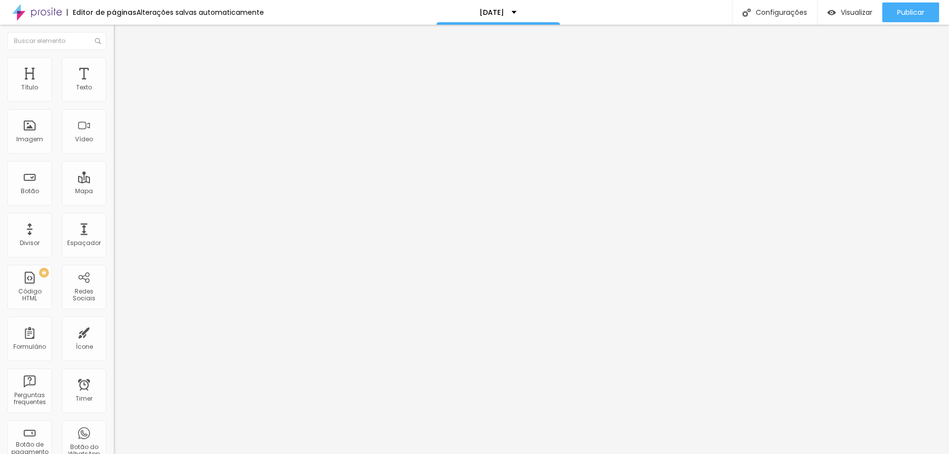
click at [123, 68] on span "Estilo" at bounding box center [130, 64] width 15 height 8
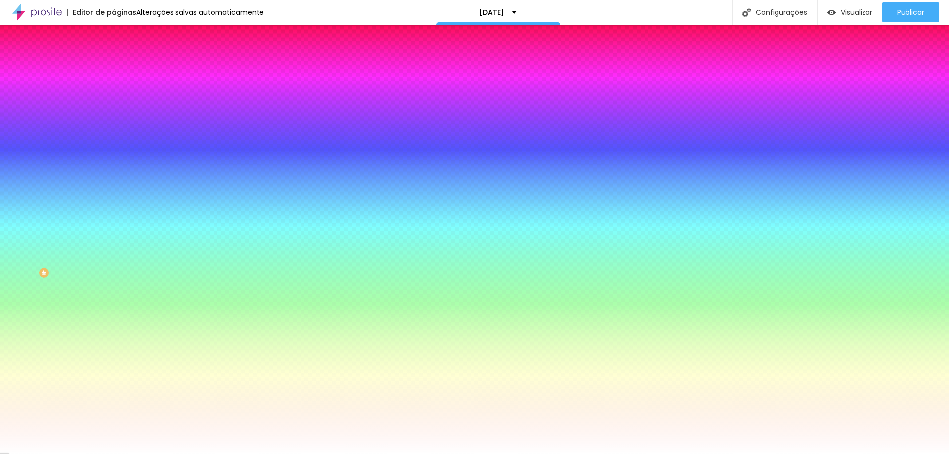
click at [114, 56] on img at bounding box center [118, 51] width 9 height 9
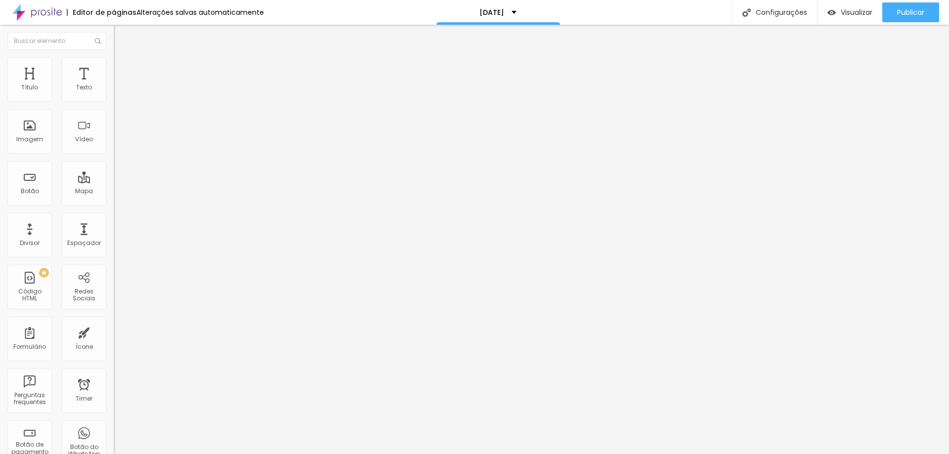
click at [114, 90] on img at bounding box center [117, 86] width 7 height 7
click at [114, 98] on img at bounding box center [117, 94] width 7 height 7
click at [114, 42] on button "Editar Coluna" at bounding box center [171, 36] width 114 height 23
click at [114, 85] on span "Adicionar imagem" at bounding box center [146, 81] width 64 height 8
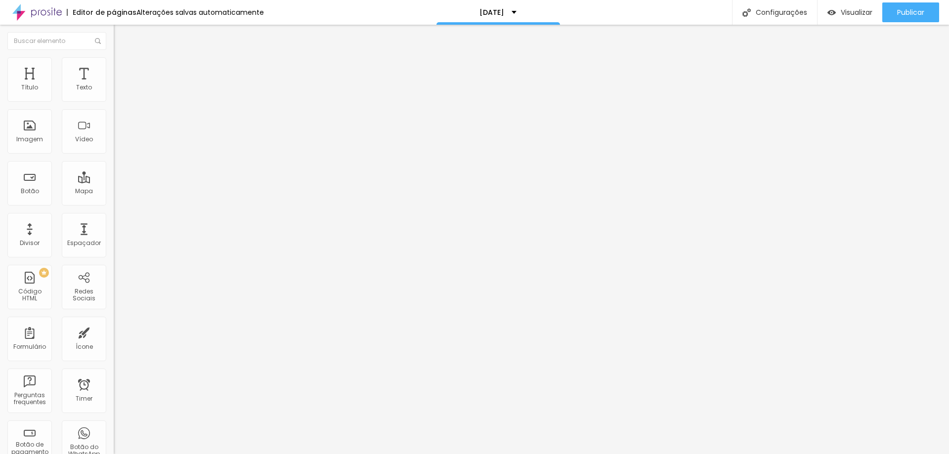
click at [114, 64] on li "Estilo" at bounding box center [171, 62] width 114 height 10
type input "95"
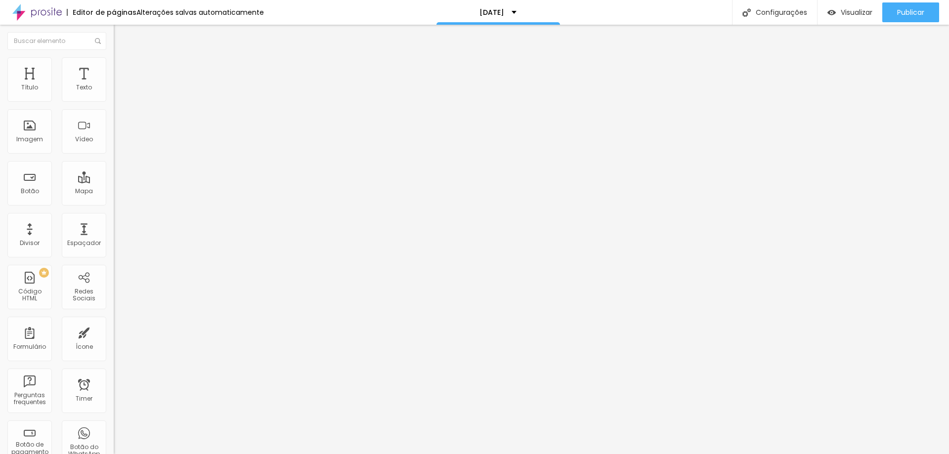
type input "95"
type input "90"
type input "85"
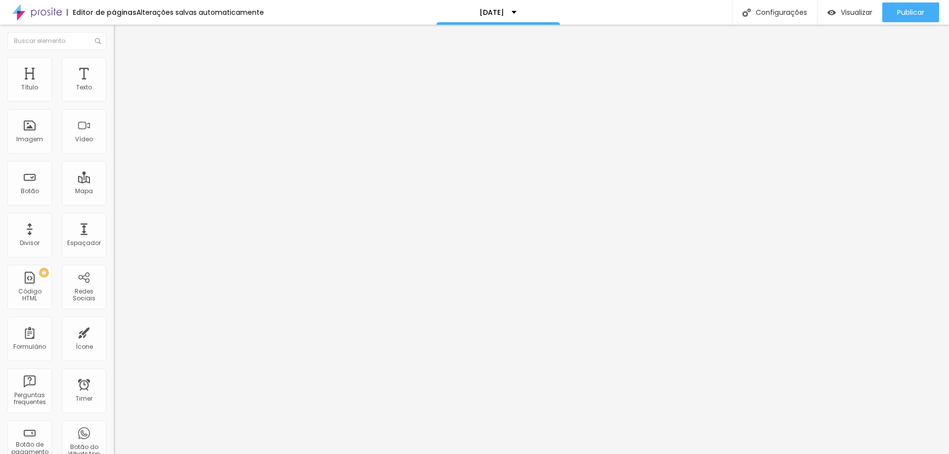
type input "80"
type input "75"
type input "70"
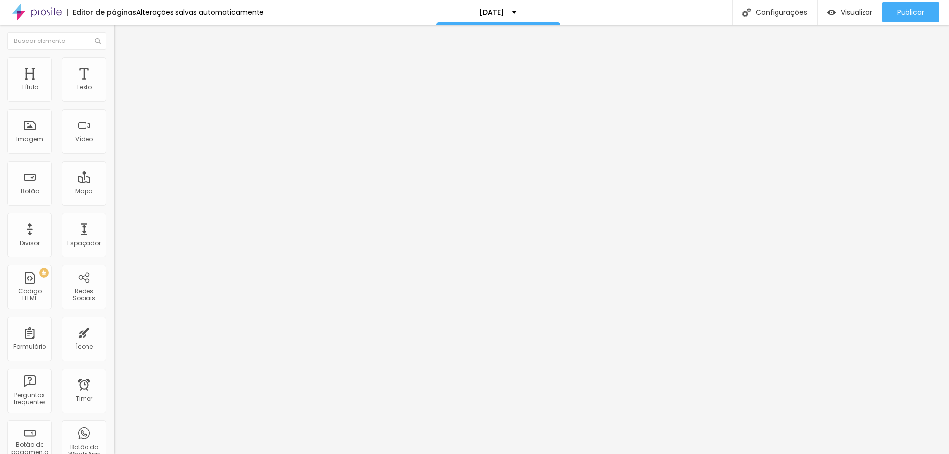
type input "70"
type input "65"
drag, startPoint x: 95, startPoint y: 106, endPoint x: 66, endPoint y: 110, distance: 28.9
type input "65"
click at [114, 101] on input "range" at bounding box center [146, 97] width 64 height 8
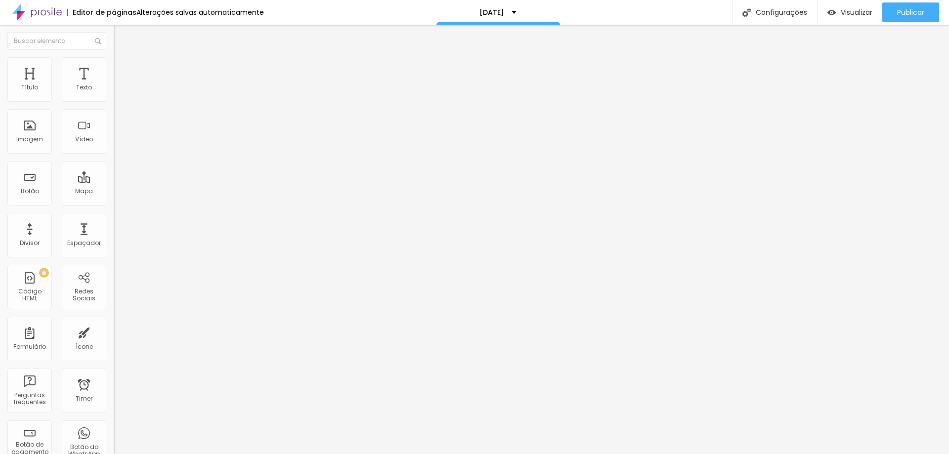
drag, startPoint x: 44, startPoint y: 113, endPoint x: 48, endPoint y: 74, distance: 39.7
click at [114, 109] on div "Texto Click me Alinhamento [GEOGRAPHIC_DATA] Link URL https:// Abrir em uma nov…" at bounding box center [171, 149] width 114 height 144
drag, startPoint x: 60, startPoint y: 111, endPoint x: 0, endPoint y: 112, distance: 59.8
click at [114, 112] on div "Texto Click me Alinhamento [GEOGRAPHIC_DATA] Link URL https:// Abrir em uma nov…" at bounding box center [171, 149] width 114 height 144
paste input "Quero garantir minha vaga agora!"
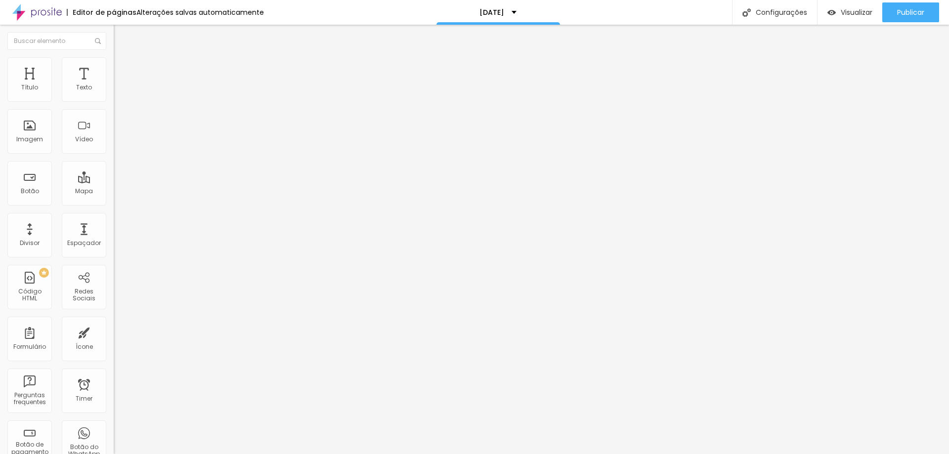
drag, startPoint x: 20, startPoint y: 111, endPoint x: 3, endPoint y: 111, distance: 17.3
click at [114, 111] on div "Texto Quero garantir minha vaga agora! Alinhamento [GEOGRAPHIC_DATA] Link URL h…" at bounding box center [171, 149] width 114 height 144
click at [114, 93] on input "Quero garantir minha vaga agora!" at bounding box center [173, 88] width 119 height 10
type input "Quero garantir minha vaga agora!"
click at [114, 204] on input "https://" at bounding box center [173, 199] width 119 height 10
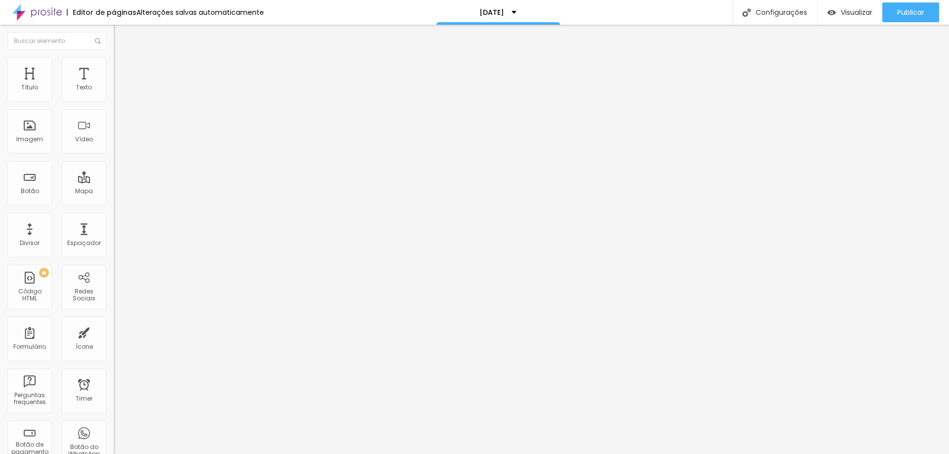
scroll to position [0, 2]
click at [114, 204] on input "[URL][DOMAIN_NAME]" at bounding box center [173, 199] width 119 height 10
type input "[URL][DOMAIN_NAME]"
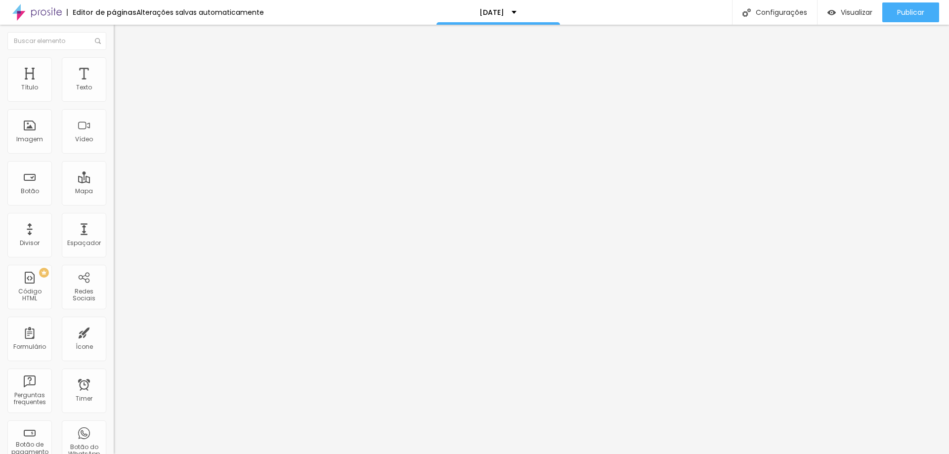
click at [114, 221] on div "Abrir em uma nova aba" at bounding box center [171, 218] width 114 height 5
drag, startPoint x: 50, startPoint y: 206, endPoint x: 0, endPoint y: 210, distance: 50.6
click at [114, 210] on div "Texto Comprar [PERSON_NAME] [GEOGRAPHIC_DATA] Link URL https:// Abrir em uma no…" at bounding box center [171, 149] width 114 height 144
paste input "[DOMAIN_NAME][URL]"
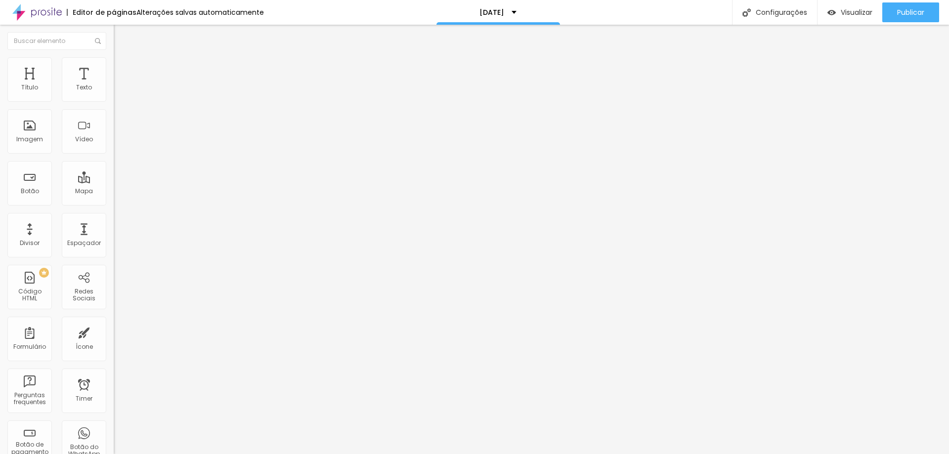
scroll to position [0, 2]
type input "[URL][DOMAIN_NAME]"
click at [114, 203] on div "Texto Comprar Plano Alinhamento [GEOGRAPHIC_DATA] Link URL https:// Abrir em um…" at bounding box center [171, 149] width 114 height 144
paste input "[DOMAIN_NAME][URL]"
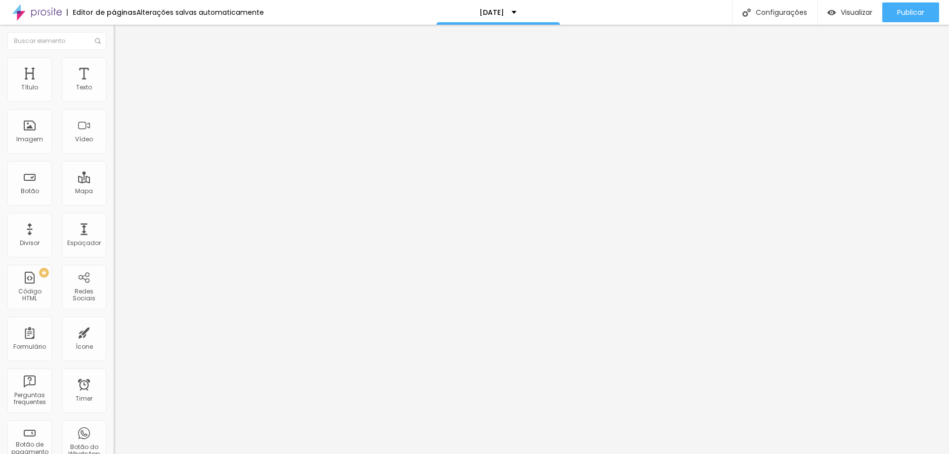
scroll to position [0, 2]
type input "[URL][DOMAIN_NAME]"
click at [114, 216] on div at bounding box center [171, 216] width 114 height 0
click at [114, 212] on div "URL https://" at bounding box center [171, 200] width 114 height 24
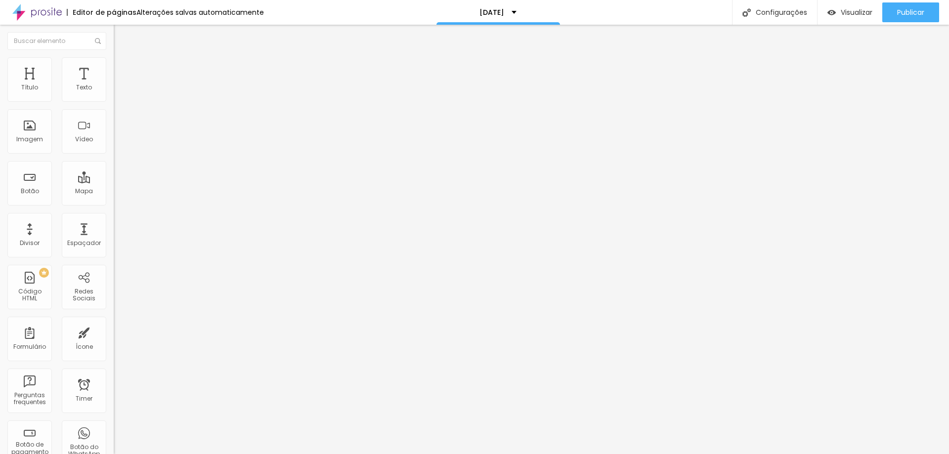
click at [114, 204] on input "https://" at bounding box center [173, 199] width 119 height 10
paste input "[DOMAIN_NAME][URL]"
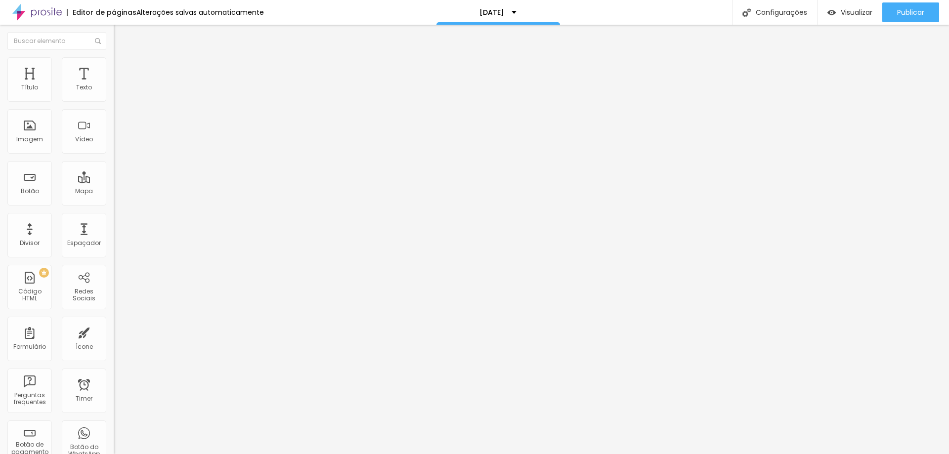
type input "[URL][DOMAIN_NAME]"
click at [114, 216] on div at bounding box center [171, 216] width 114 height 0
click at [114, 85] on span "Trocar imagem" at bounding box center [141, 81] width 54 height 8
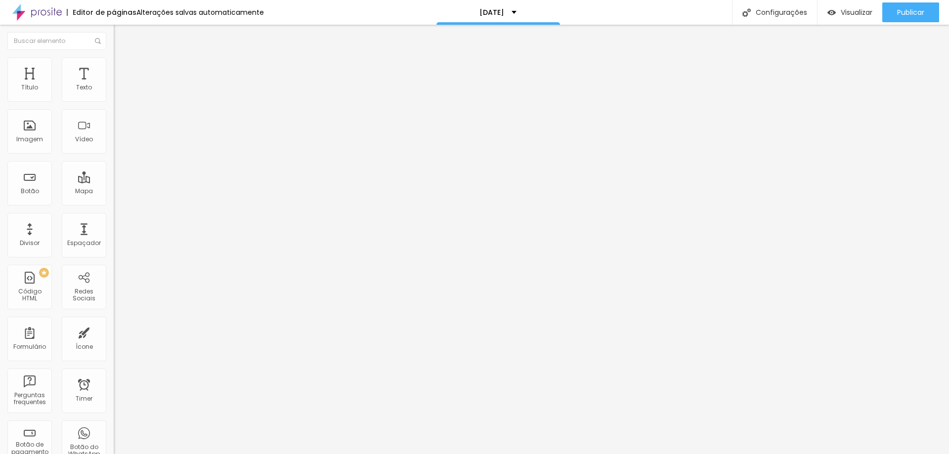
click at [114, 85] on span "Trocar imagem" at bounding box center [141, 81] width 54 height 8
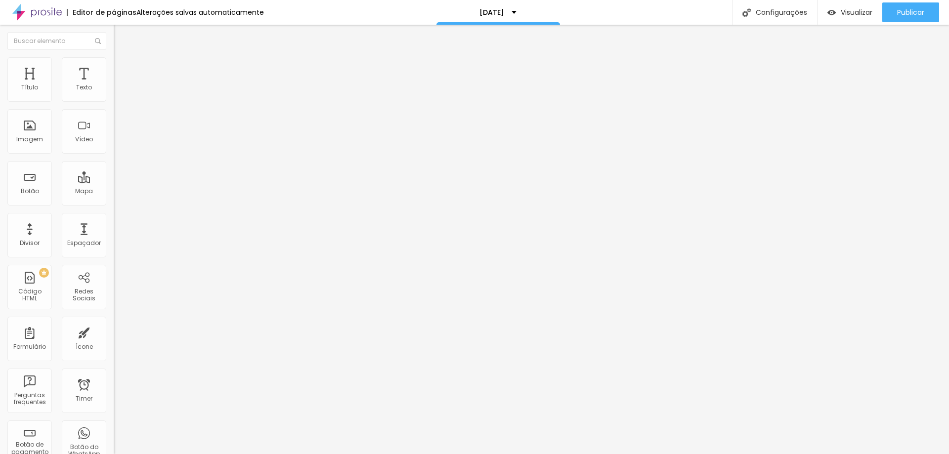
click at [114, 125] on img at bounding box center [117, 121] width 7 height 7
click at [114, 57] on li "Estilo" at bounding box center [171, 62] width 114 height 10
click at [114, 85] on span "Trocar imagem" at bounding box center [141, 81] width 54 height 8
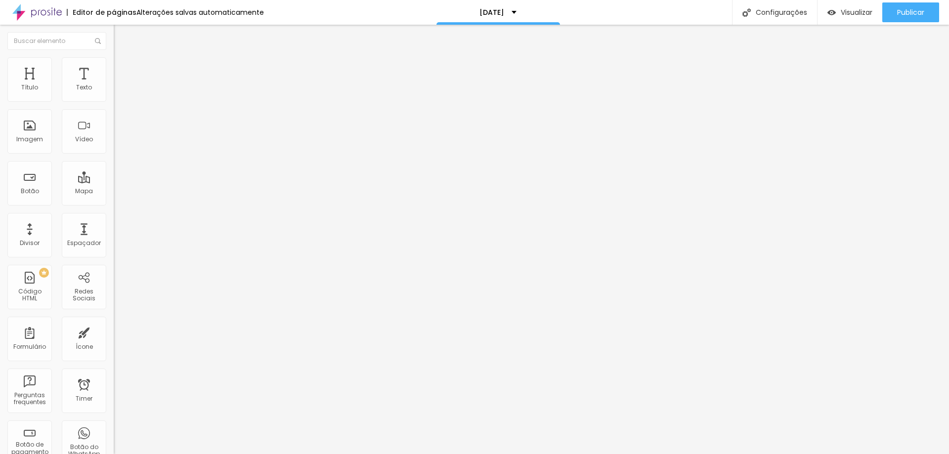
click at [114, 155] on span "Original" at bounding box center [126, 150] width 24 height 8
click at [114, 173] on span "Quadrado" at bounding box center [130, 168] width 32 height 8
click at [114, 85] on span "Trocar imagem" at bounding box center [141, 81] width 54 height 8
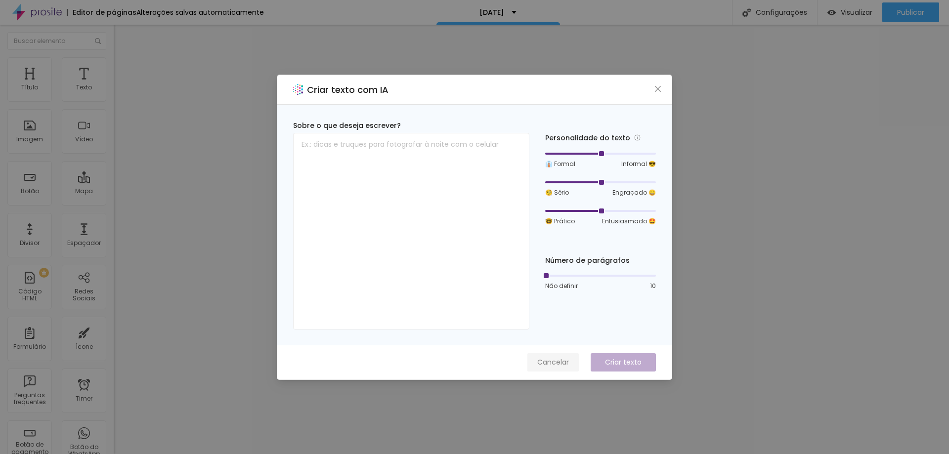
click at [547, 365] on span "Cancelar" at bounding box center [553, 362] width 32 height 10
click at [571, 365] on button "Cancelar" at bounding box center [552, 362] width 51 height 18
click at [532, 364] on button "Cancelar" at bounding box center [552, 362] width 51 height 18
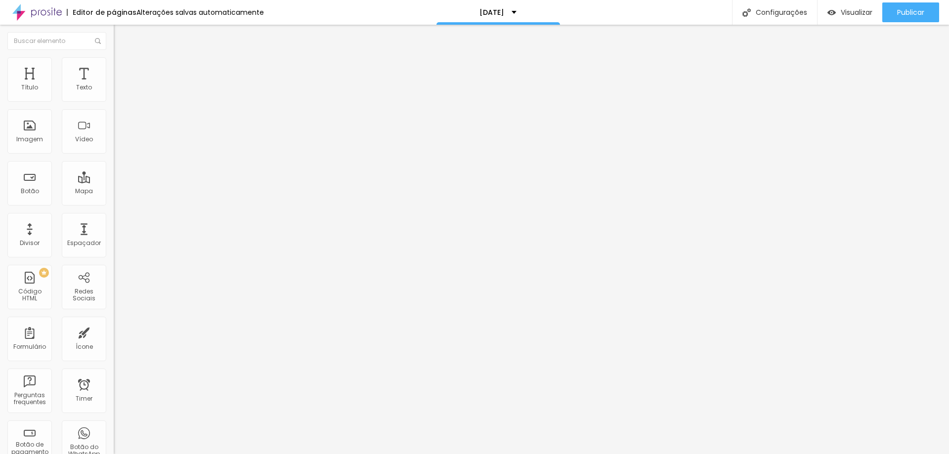
click at [114, 85] on span "Trocar imagem" at bounding box center [141, 81] width 54 height 8
click at [114, 62] on li "Estilo" at bounding box center [171, 62] width 114 height 10
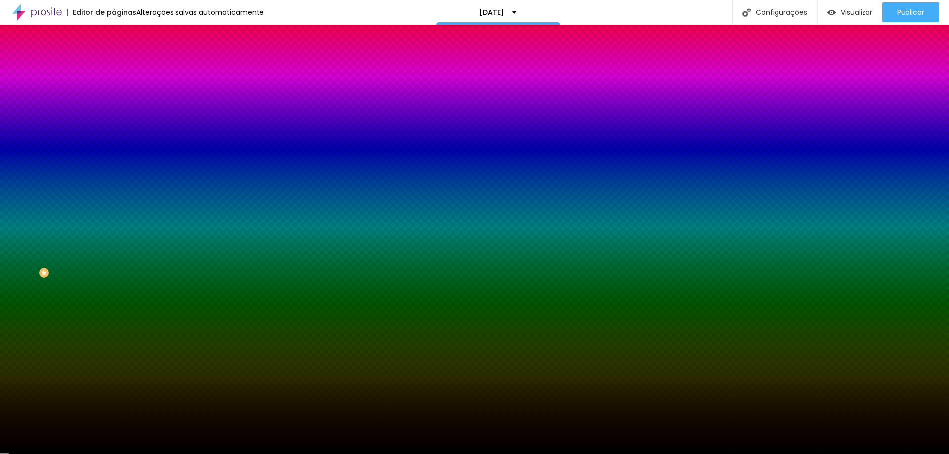
click at [114, 134] on div at bounding box center [171, 134] width 114 height 0
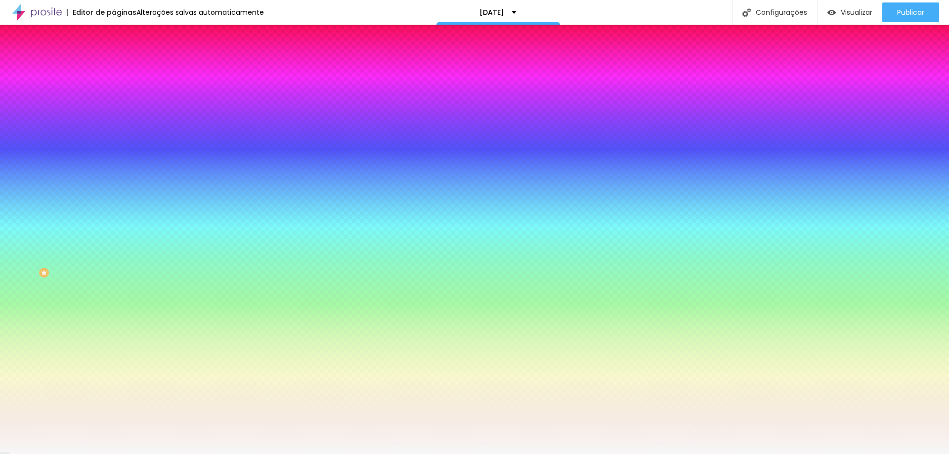
type input "#F8F8F8"
drag, startPoint x: 63, startPoint y: 227, endPoint x: 1, endPoint y: 193, distance: 69.9
click at [114, 193] on div "Imagem de fundo Adicionar imagem Efeito da Imagem Nenhum Nenhum Parallax Cor de…" at bounding box center [171, 141] width 114 height 128
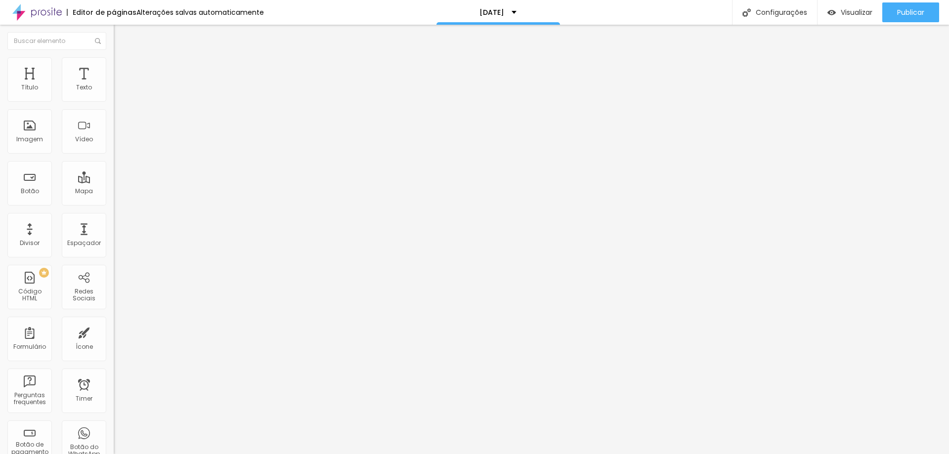
click at [123, 67] on span "Estilo" at bounding box center [130, 64] width 15 height 8
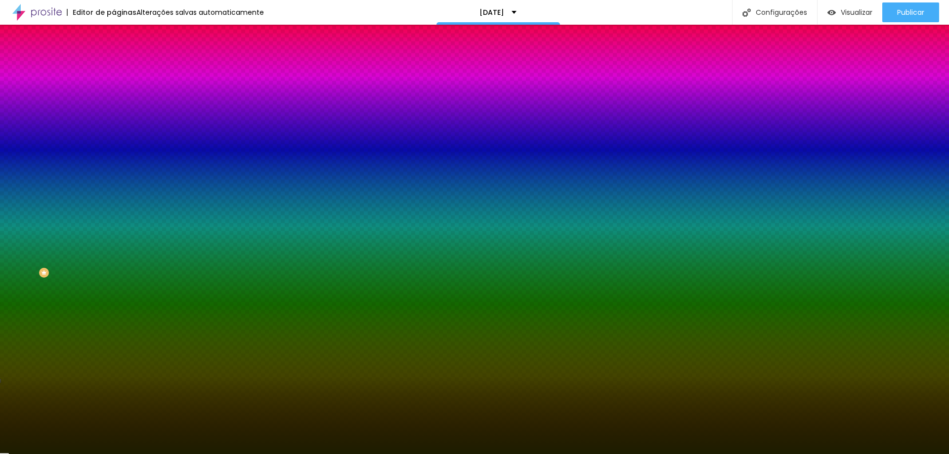
click at [114, 124] on button "button" at bounding box center [121, 126] width 14 height 10
type input "#160404"
drag, startPoint x: 199, startPoint y: 314, endPoint x: 191, endPoint y: 314, distance: 7.9
click at [191, 314] on div at bounding box center [474, 227] width 949 height 454
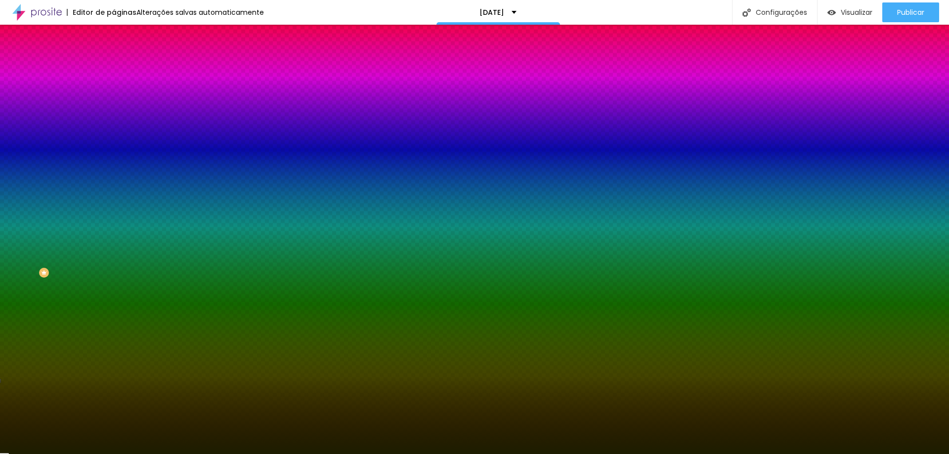
click at [71, 454] on div at bounding box center [474, 454] width 949 height 0
click at [118, 127] on icon "button" at bounding box center [119, 128] width 2 height 2
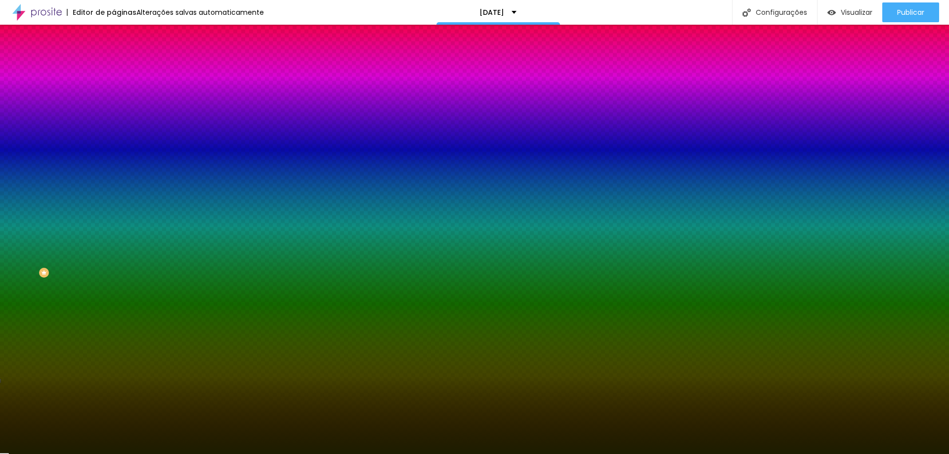
drag, startPoint x: 208, startPoint y: 280, endPoint x: 212, endPoint y: 248, distance: 31.9
click at [212, 248] on div at bounding box center [474, 227] width 949 height 454
drag, startPoint x: 196, startPoint y: 257, endPoint x: 177, endPoint y: 266, distance: 21.2
click at [177, 266] on div at bounding box center [474, 227] width 949 height 454
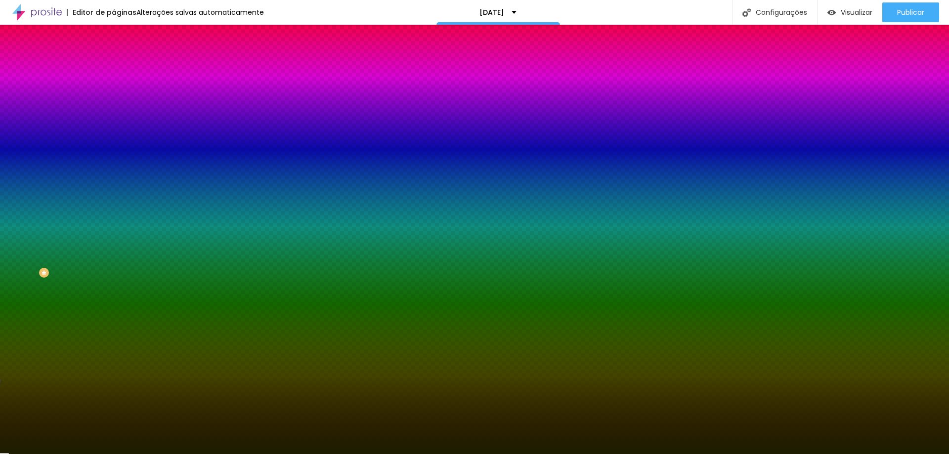
drag, startPoint x: 215, startPoint y: 286, endPoint x: 208, endPoint y: 309, distance: 23.6
drag, startPoint x: 207, startPoint y: 309, endPoint x: 224, endPoint y: 270, distance: 42.7
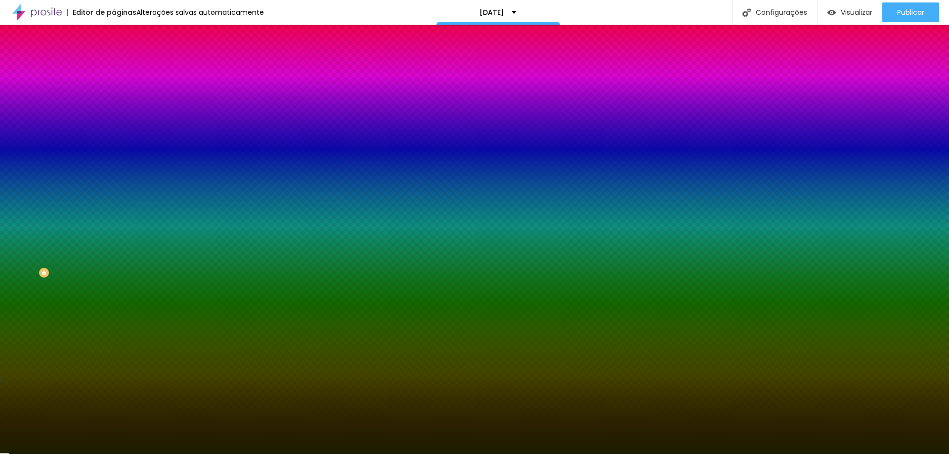
drag, startPoint x: 209, startPoint y: 271, endPoint x: 221, endPoint y: 322, distance: 52.4
click at [223, 325] on body "Editor de páginas Alterações salvas automaticamente [DATE] Configurações Config…" at bounding box center [474, 227] width 949 height 454
type input "#FFFFFF"
drag, startPoint x: 162, startPoint y: 262, endPoint x: 131, endPoint y: 243, distance: 35.3
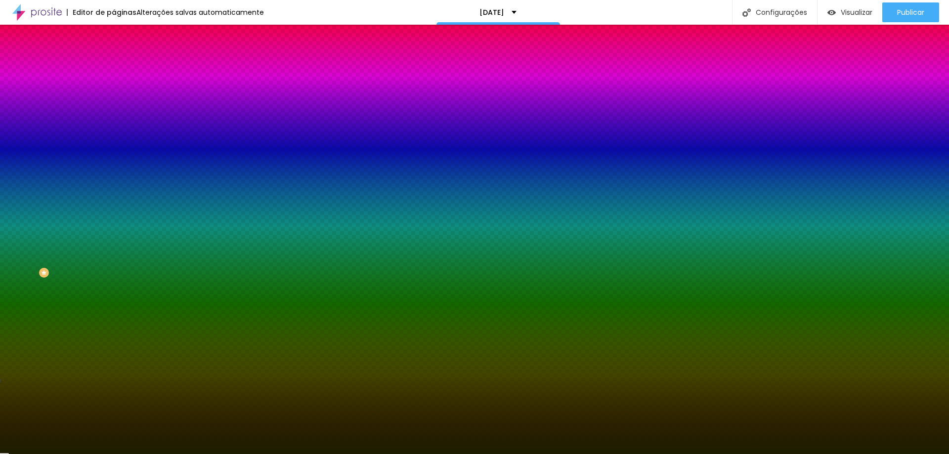
click at [71, 454] on div at bounding box center [474, 454] width 949 height 0
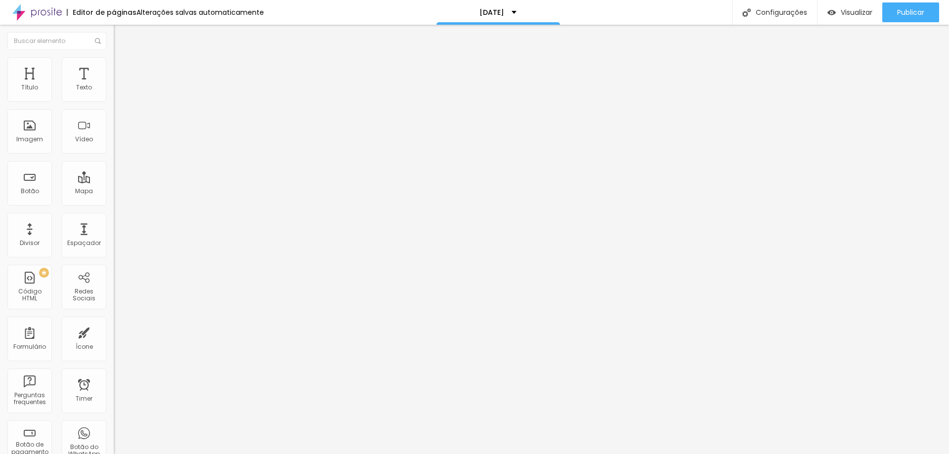
click at [114, 65] on li "Estilo" at bounding box center [171, 62] width 114 height 10
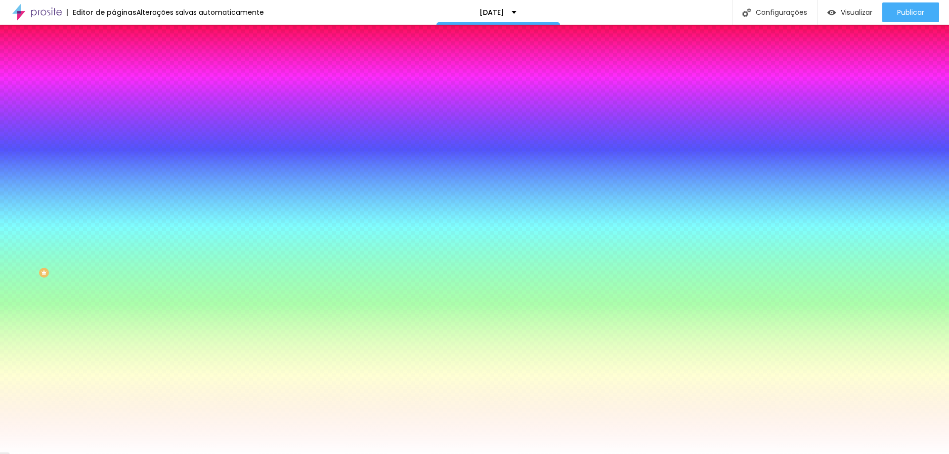
click at [119, 124] on icon "button" at bounding box center [121, 126] width 4 height 4
type input "#000000"
drag, startPoint x: 175, startPoint y: 258, endPoint x: 206, endPoint y: 325, distance: 73.9
click at [206, 325] on body "Editor de páginas Alterações salvas automaticamente [DATE] Configurações Config…" at bounding box center [474, 227] width 949 height 454
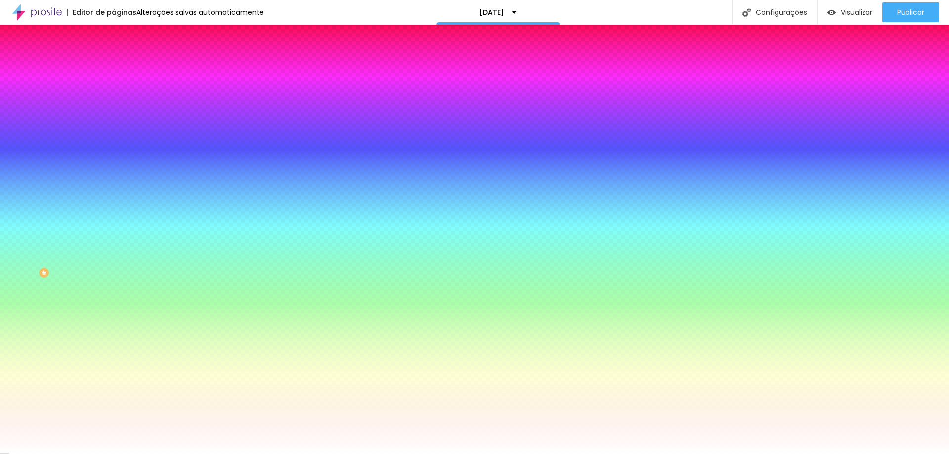
click at [83, 454] on div at bounding box center [474, 454] width 949 height 0
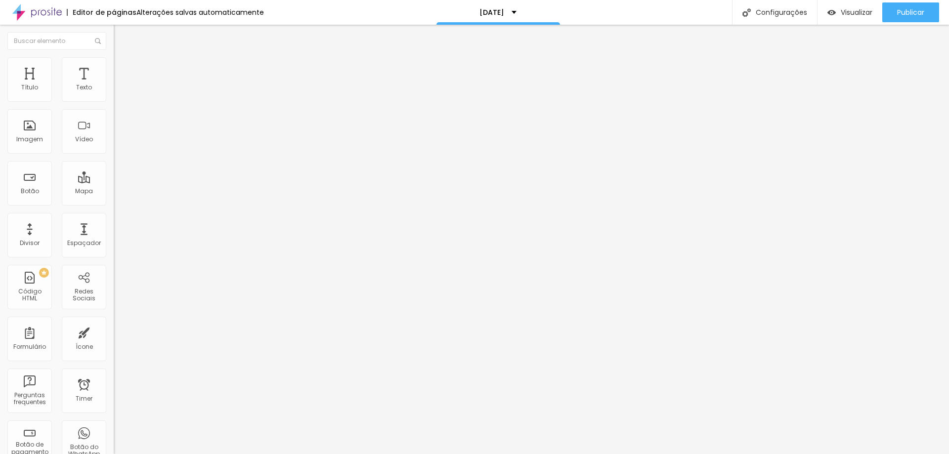
click at [123, 68] on span "Estilo" at bounding box center [130, 64] width 15 height 8
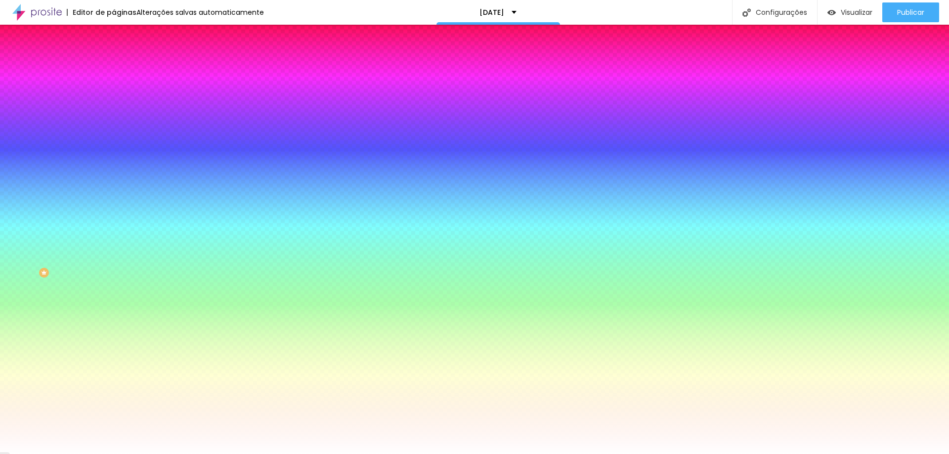
click at [118, 119] on icon "button" at bounding box center [121, 115] width 7 height 7
click at [119, 124] on icon "button" at bounding box center [121, 126] width 4 height 4
type input "#FFFFFF"
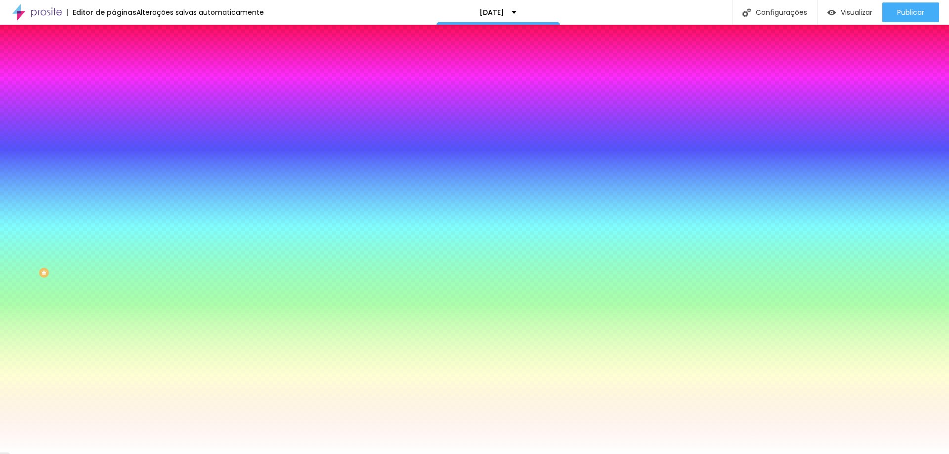
drag, startPoint x: 194, startPoint y: 281, endPoint x: 135, endPoint y: 244, distance: 69.5
click at [357, 454] on div at bounding box center [474, 454] width 949 height 0
click at [114, 94] on div at bounding box center [171, 94] width 114 height 0
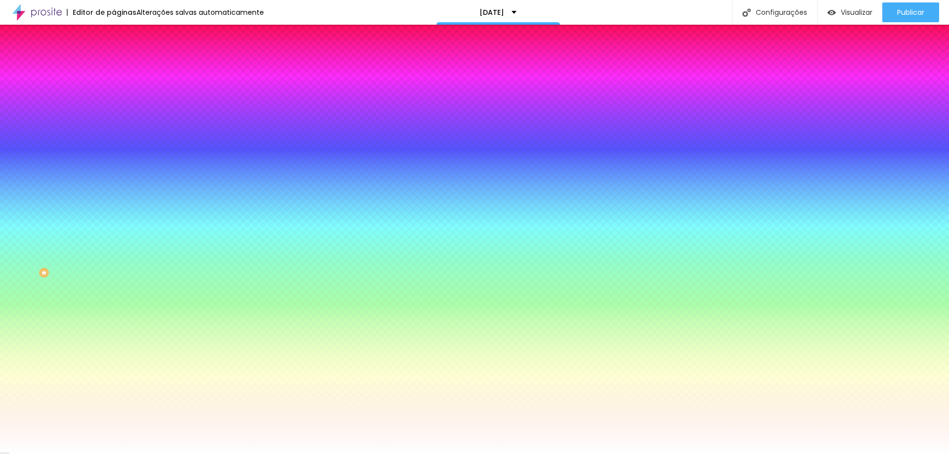
click at [118, 125] on icon "button" at bounding box center [121, 126] width 6 height 6
type input "#000000"
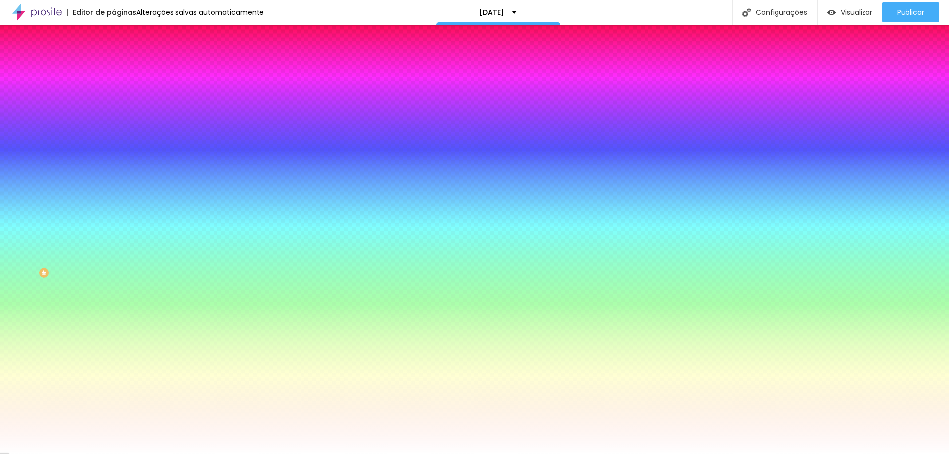
drag, startPoint x: 180, startPoint y: 272, endPoint x: 203, endPoint y: 325, distance: 57.6
click at [203, 325] on body "Editor de páginas Alterações salvas automaticamente [DATE] Configurações Config…" at bounding box center [474, 227] width 949 height 454
click at [367, 454] on div at bounding box center [474, 454] width 949 height 0
click at [118, 123] on icon "button" at bounding box center [121, 126] width 6 height 6
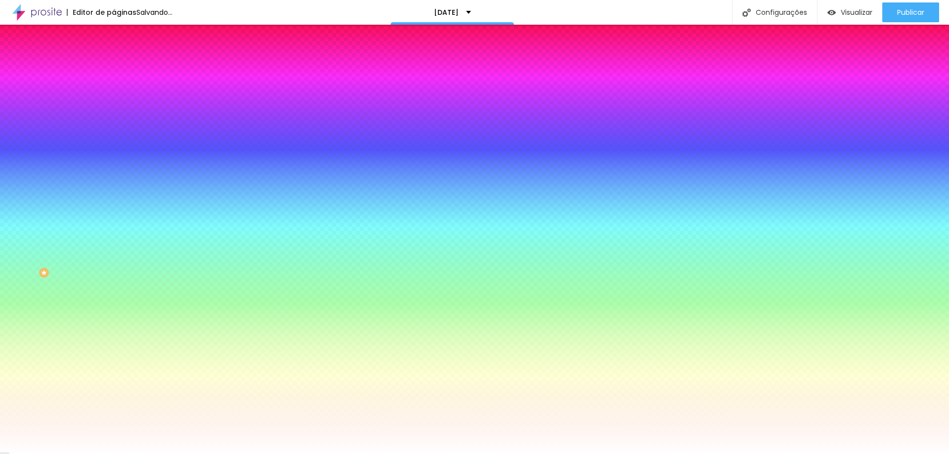
drag, startPoint x: 138, startPoint y: 250, endPoint x: 131, endPoint y: 239, distance: 13.3
type input "#050000"
drag, startPoint x: 187, startPoint y: 281, endPoint x: 197, endPoint y: 318, distance: 38.5
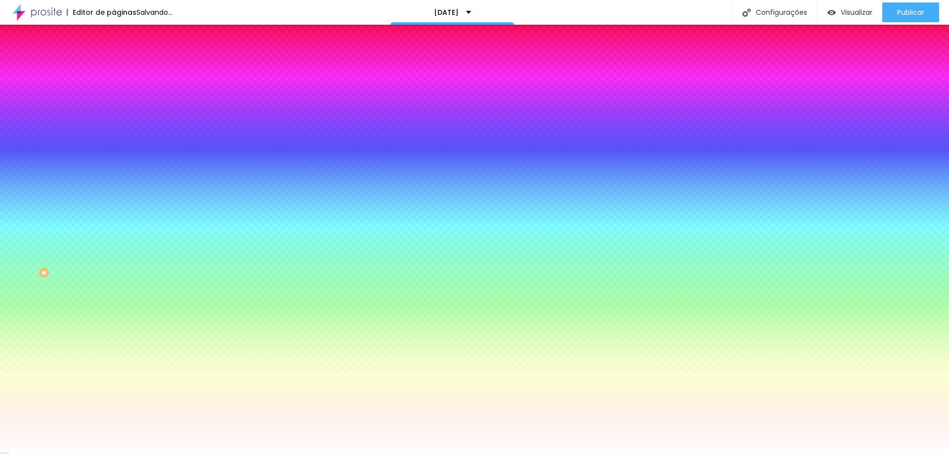
click at [197, 318] on div at bounding box center [474, 227] width 949 height 454
click at [206, 454] on div at bounding box center [474, 454] width 949 height 0
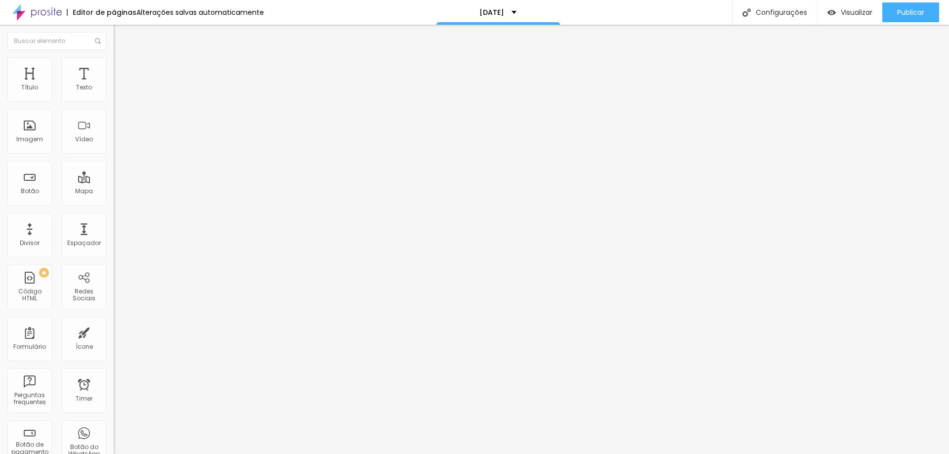
click at [123, 68] on span "Estilo" at bounding box center [130, 64] width 15 height 8
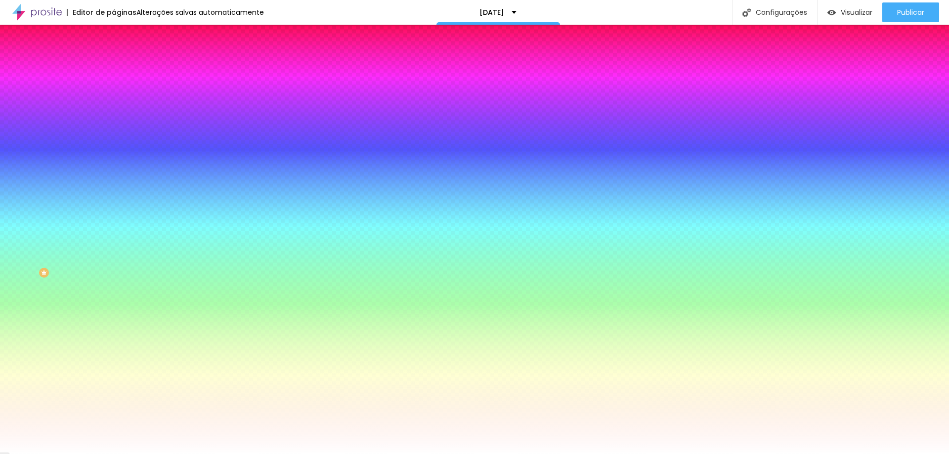
click at [118, 125] on icon "button" at bounding box center [121, 126] width 6 height 6
type input "#050000"
drag, startPoint x: 187, startPoint y: 261, endPoint x: 200, endPoint y: 319, distance: 59.4
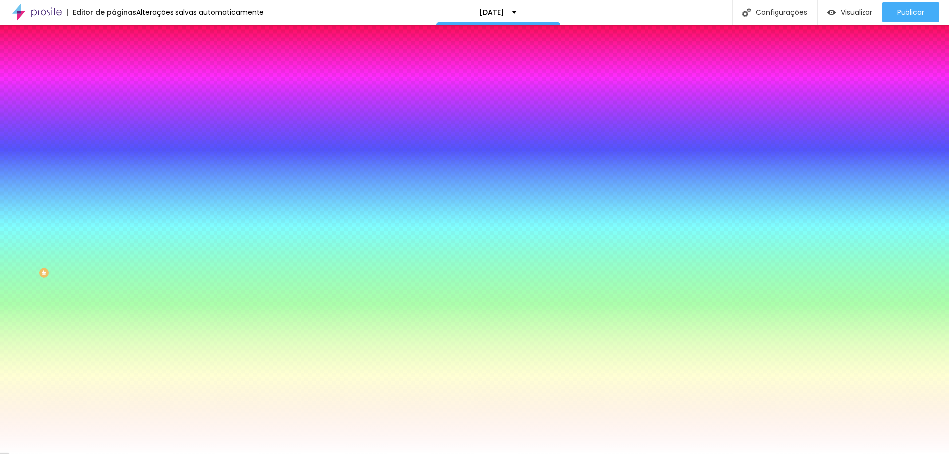
click at [200, 319] on div at bounding box center [474, 227] width 949 height 454
click at [710, 454] on div at bounding box center [474, 454] width 949 height 0
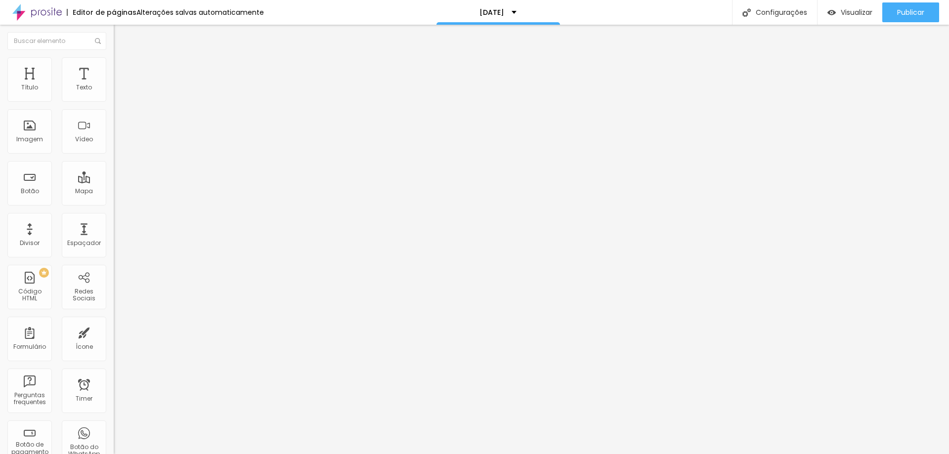
click at [114, 67] on li "Avançado" at bounding box center [171, 72] width 114 height 10
click at [114, 63] on li "Estilo" at bounding box center [171, 62] width 114 height 10
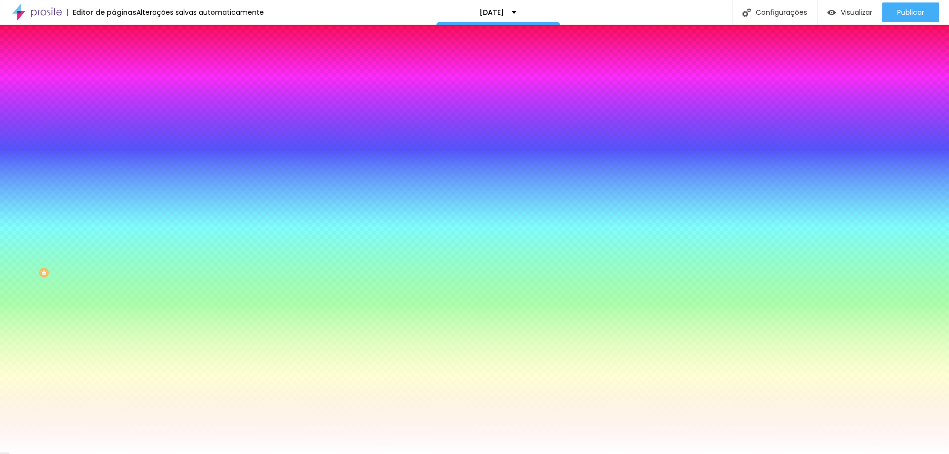
click at [114, 128] on button "button" at bounding box center [121, 126] width 14 height 10
drag, startPoint x: 188, startPoint y: 237, endPoint x: 191, endPoint y: 242, distance: 5.5
type input "#040000"
drag, startPoint x: 199, startPoint y: 308, endPoint x: 200, endPoint y: 318, distance: 10.4
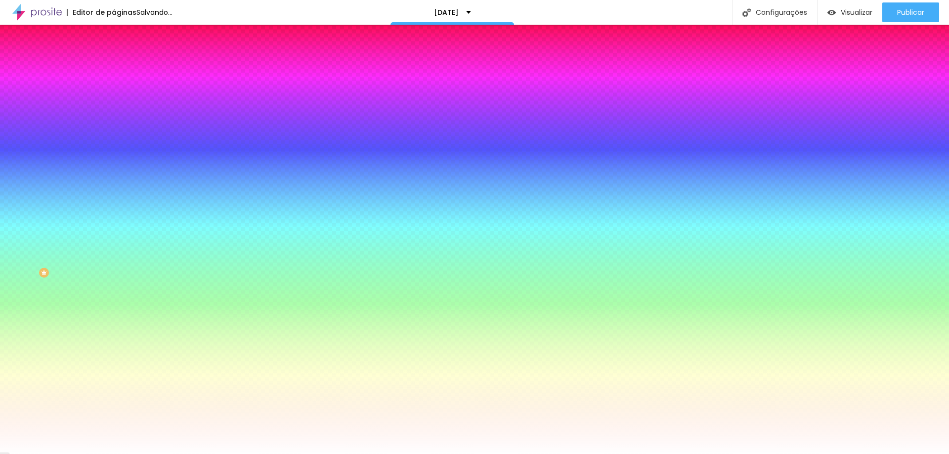
click at [201, 319] on div at bounding box center [474, 227] width 949 height 454
click at [843, 454] on div at bounding box center [474, 454] width 949 height 0
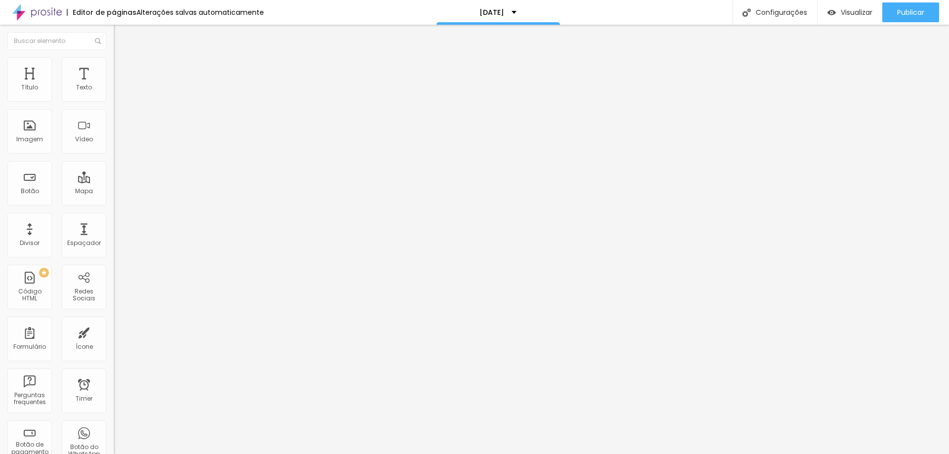
click at [123, 67] on span "Estilo" at bounding box center [130, 64] width 15 height 8
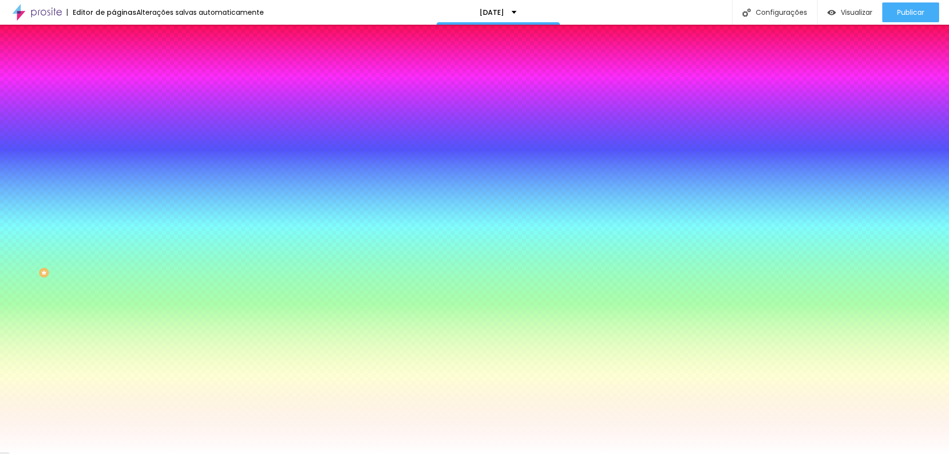
click at [119, 124] on icon "button" at bounding box center [121, 126] width 4 height 4
type input "#000000"
drag, startPoint x: 186, startPoint y: 308, endPoint x: 202, endPoint y: 326, distance: 23.8
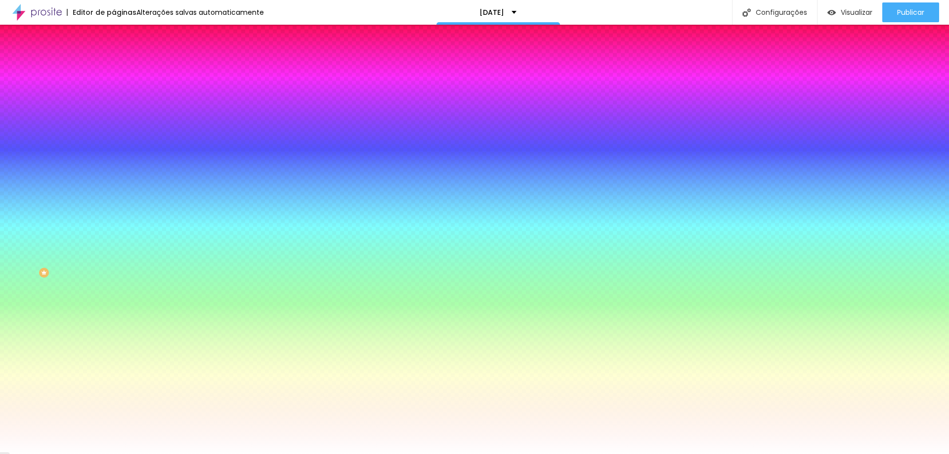
click at [202, 326] on body "Editor de páginas Alterações salvas automaticamente [DATE] Configurações Config…" at bounding box center [474, 227] width 949 height 454
click at [69, 454] on div at bounding box center [474, 454] width 949 height 0
click at [114, 363] on div at bounding box center [171, 363] width 114 height 0
drag, startPoint x: 87, startPoint y: 292, endPoint x: 87, endPoint y: 299, distance: 6.4
click at [87, 299] on div at bounding box center [474, 227] width 949 height 454
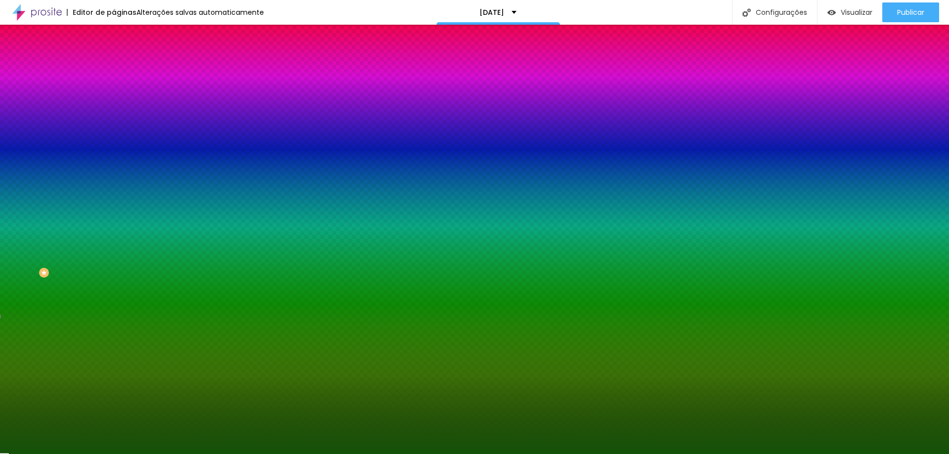
type input "#117500"
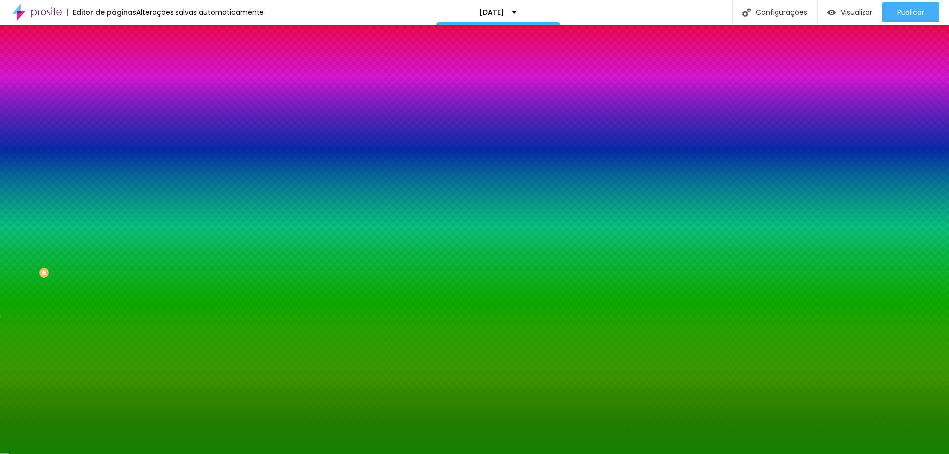
drag, startPoint x: 73, startPoint y: 298, endPoint x: 81, endPoint y: 284, distance: 15.3
click at [114, 373] on div at bounding box center [171, 373] width 114 height 0
click at [114, 336] on div at bounding box center [171, 336] width 114 height 0
click at [114, 346] on div at bounding box center [171, 346] width 114 height 0
drag, startPoint x: 70, startPoint y: 283, endPoint x: 79, endPoint y: 301, distance: 20.1
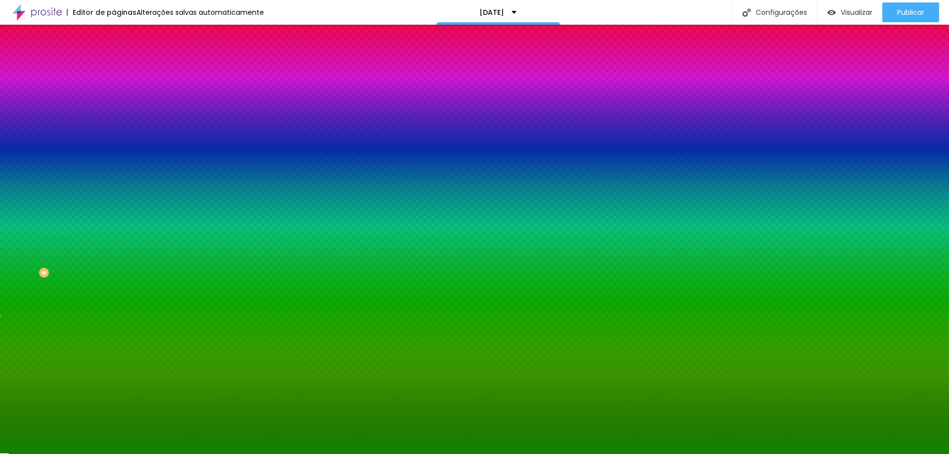
click at [114, 301] on div "Editar Botão Conteúdo Estilo Avançado Cor de fundo Voltar ao padrão #FFFFFF Tip…" at bounding box center [171, 240] width 114 height 430
click at [114, 363] on div at bounding box center [171, 363] width 114 height 0
click at [114, 336] on div at bounding box center [171, 336] width 114 height 0
click at [87, 275] on div at bounding box center [474, 227] width 949 height 454
type input "#107402"
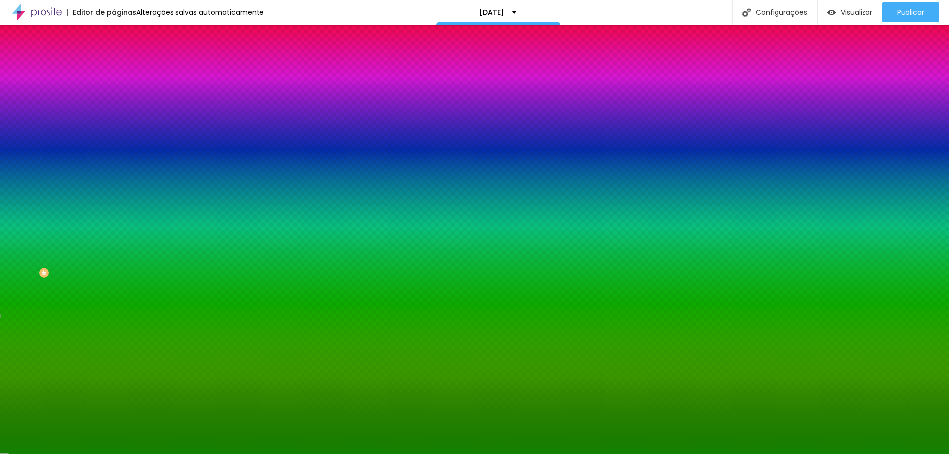
click at [79, 265] on div at bounding box center [474, 227] width 949 height 454
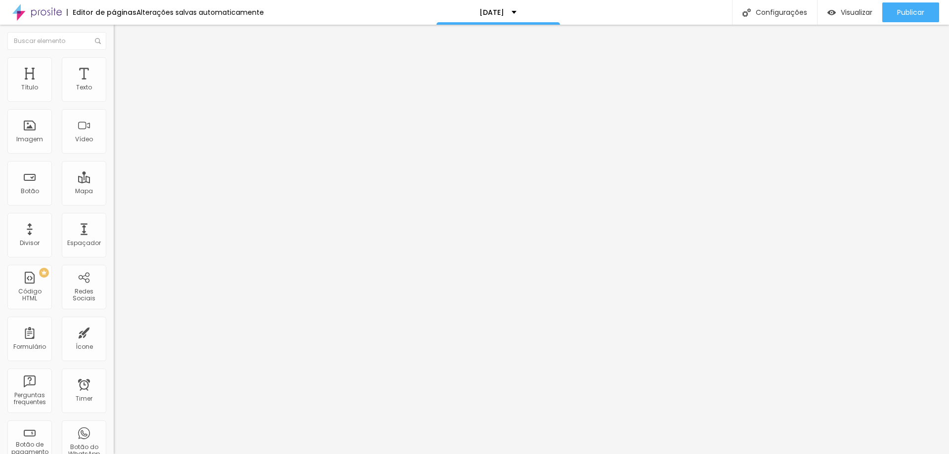
drag, startPoint x: 62, startPoint y: 65, endPoint x: 54, endPoint y: 76, distance: 13.4
click at [114, 65] on li "Estilo" at bounding box center [171, 62] width 114 height 10
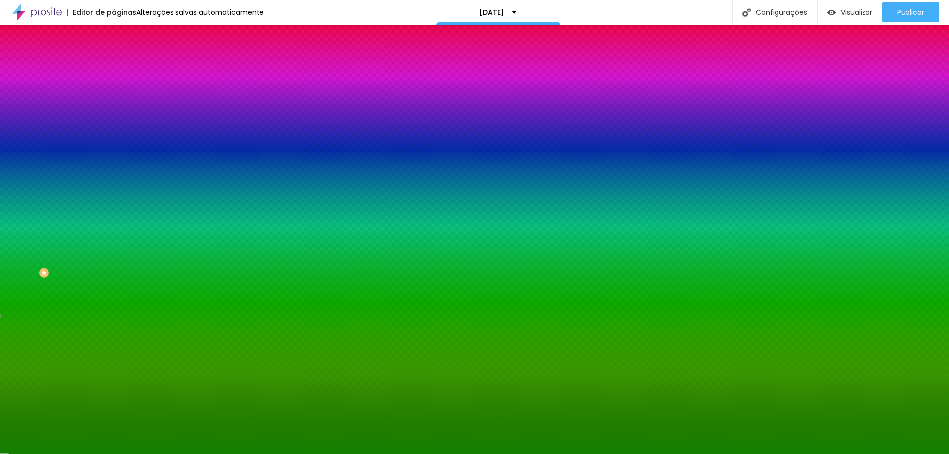
click at [114, 336] on div at bounding box center [171, 336] width 114 height 0
type input "#000000"
drag, startPoint x: 54, startPoint y: 239, endPoint x: 12, endPoint y: 303, distance: 76.4
click at [114, 303] on div "Editar Botão Conteúdo Estilo Avançado Cor de fundo Voltar ao padrão #FFFFFF Tip…" at bounding box center [171, 240] width 114 height 430
click at [114, 363] on div at bounding box center [171, 363] width 114 height 0
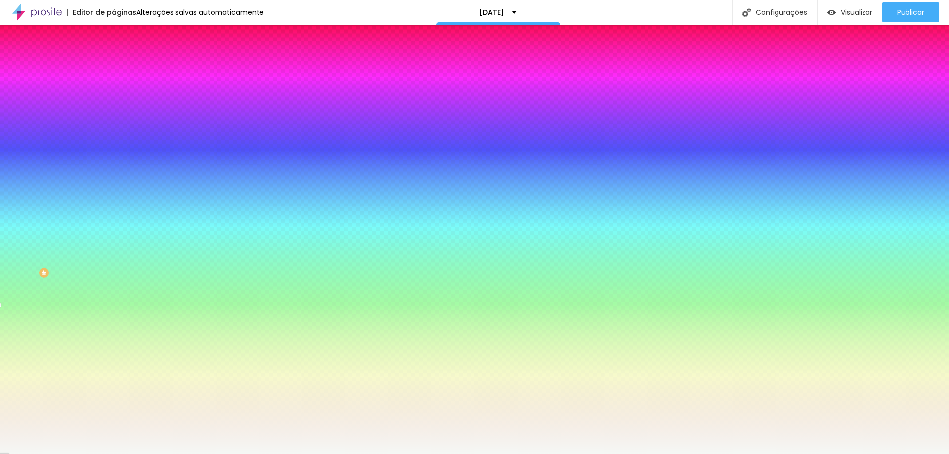
type input "#FAFAFA"
drag, startPoint x: 61, startPoint y: 276, endPoint x: 14, endPoint y: 249, distance: 54.7
click at [114, 373] on div at bounding box center [171, 373] width 114 height 0
click at [114, 336] on div at bounding box center [171, 336] width 114 height 0
type input "#168807"
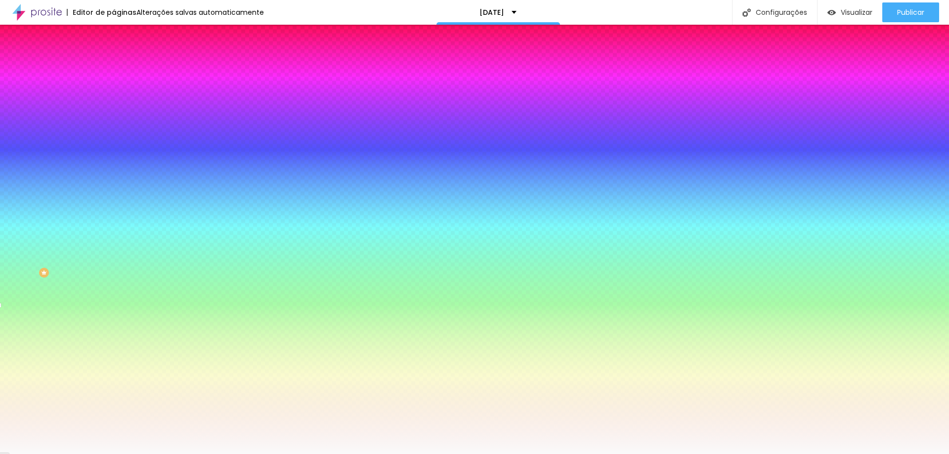
drag, startPoint x: 66, startPoint y: 276, endPoint x: 78, endPoint y: 258, distance: 22.0
click at [78, 258] on div at bounding box center [474, 227] width 949 height 454
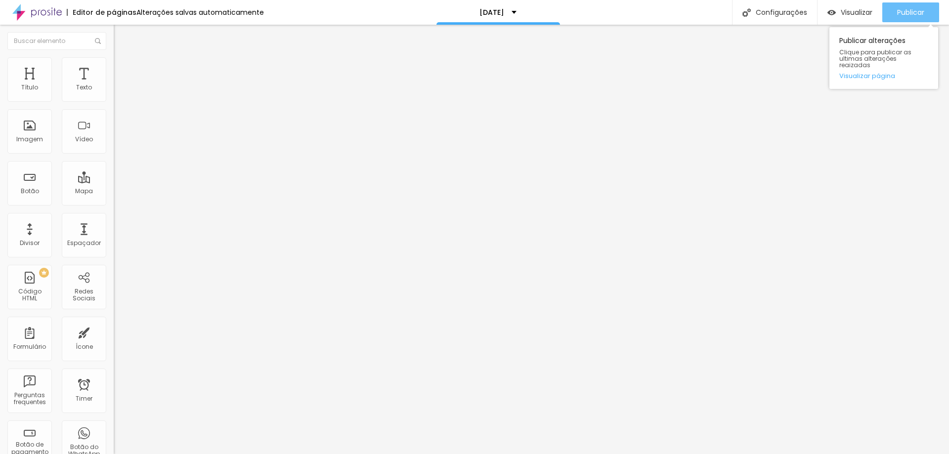
click at [929, 8] on button "Publicar" at bounding box center [910, 12] width 57 height 20
click at [850, 8] on span "Visualizar" at bounding box center [857, 12] width 32 height 8
type input "43"
type input "44"
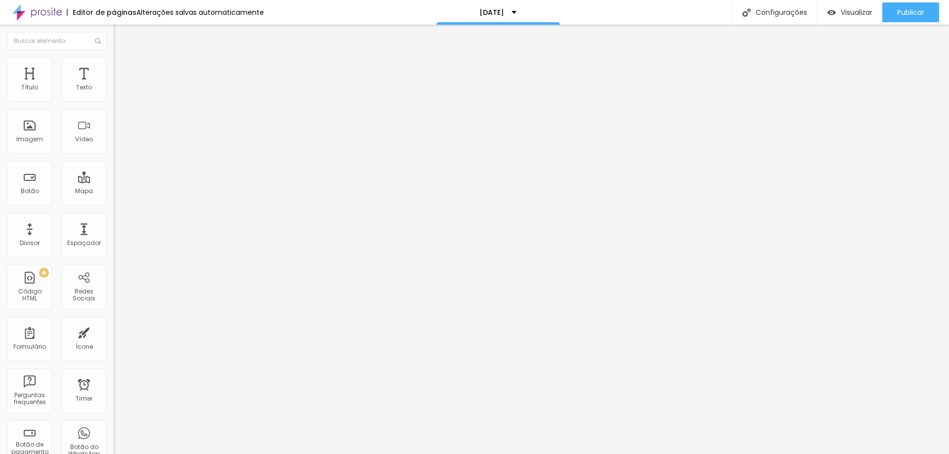
type input "44"
type input "47"
type input "48"
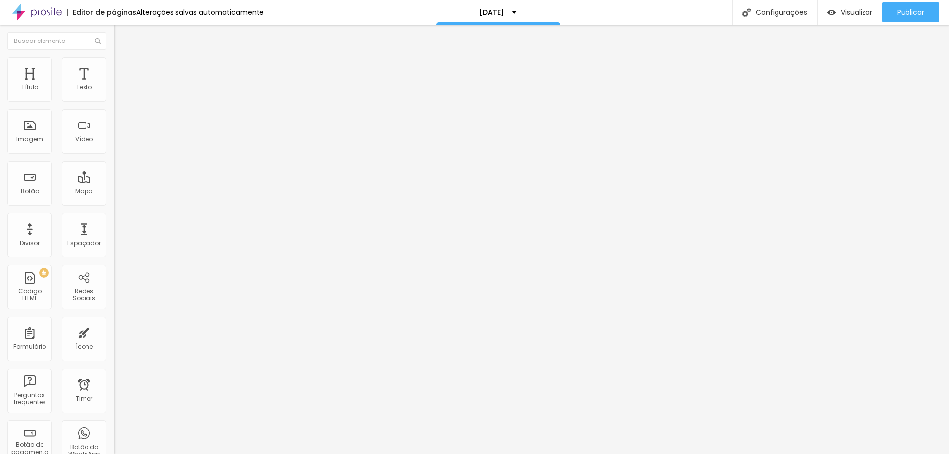
type input "48"
click at [114, 233] on input "range" at bounding box center [146, 237] width 64 height 8
click at [922, 8] on span "Publicar" at bounding box center [910, 12] width 27 height 8
click at [901, 18] on div "Publicar" at bounding box center [910, 12] width 27 height 20
click at [853, 15] on span "Visualizar" at bounding box center [848, 12] width 32 height 8
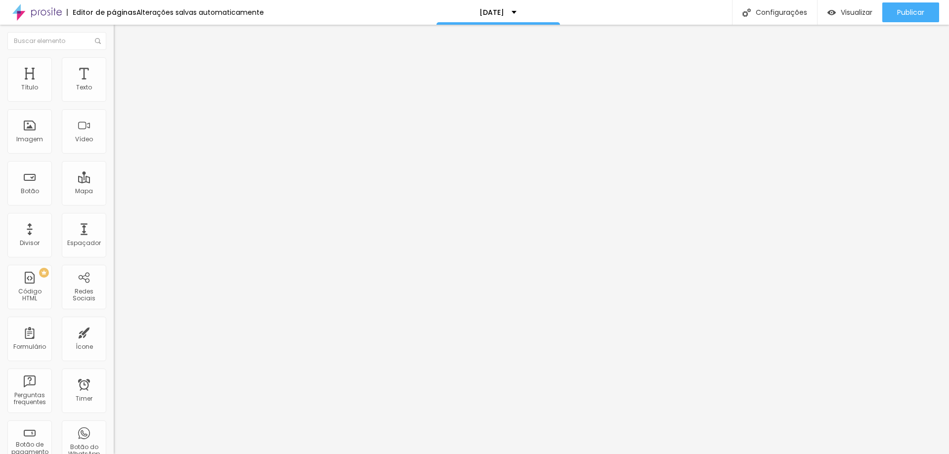
click at [122, 85] on span "Titulo 1" at bounding box center [138, 78] width 32 height 14
click at [123, 68] on span "Avançado" at bounding box center [139, 64] width 33 height 8
click at [910, 12] on span "Publicar" at bounding box center [910, 12] width 27 height 8
click at [850, 21] on div "Visualizar" at bounding box center [841, 12] width 45 height 20
click at [114, 93] on input "Comprar Plano" at bounding box center [173, 88] width 119 height 10
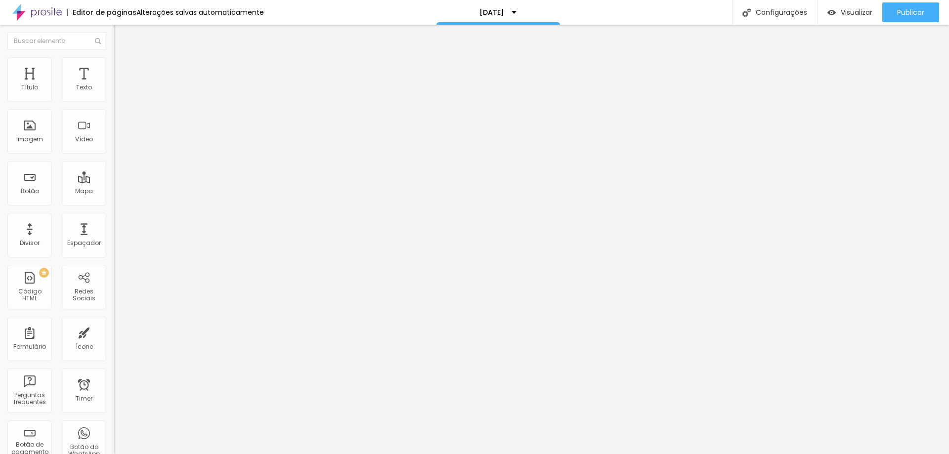
drag, startPoint x: 44, startPoint y: 108, endPoint x: 65, endPoint y: 113, distance: 21.2
click at [114, 93] on input "Comprar Plano" at bounding box center [173, 88] width 119 height 10
type input "Comprar Pacote"
click at [114, 93] on input "Comprar Plano" at bounding box center [173, 88] width 119 height 10
drag, startPoint x: 46, startPoint y: 114, endPoint x: 95, endPoint y: 113, distance: 49.0
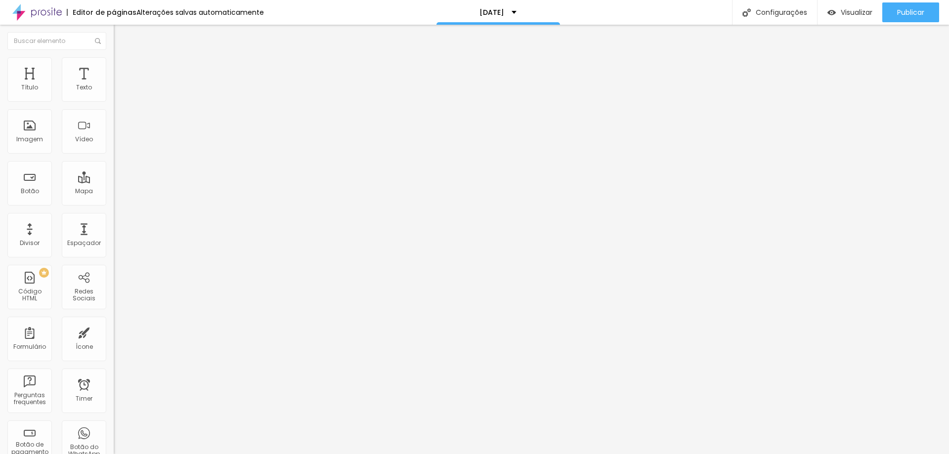
click at [114, 93] on input "Comprar Plano" at bounding box center [173, 88] width 119 height 10
type input "Comprar Pacote"
click at [114, 93] on input "Comprar Plano" at bounding box center [173, 88] width 119 height 10
drag, startPoint x: 43, startPoint y: 110, endPoint x: 68, endPoint y: 110, distance: 25.7
click at [114, 93] on input "Comprar Plano" at bounding box center [173, 88] width 119 height 10
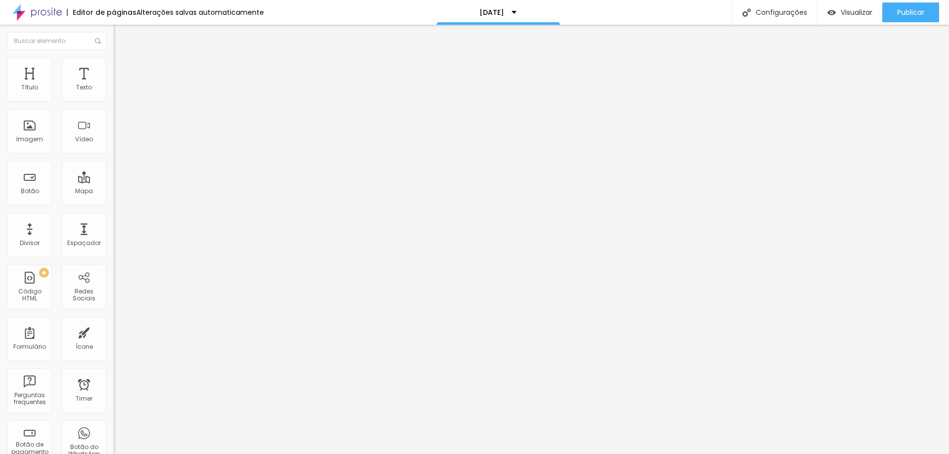
type input "Comprar Pacote"
drag, startPoint x: 65, startPoint y: 110, endPoint x: 0, endPoint y: 101, distance: 65.4
click at [114, 101] on div "Texto Comprar [PERSON_NAME] [GEOGRAPHIC_DATA] Link URL [URL][DOMAIN_NAME] Abrir…" at bounding box center [171, 152] width 114 height 150
type input "Garanta sua vaga aqui!"
click at [923, 20] on div "Publicar" at bounding box center [910, 12] width 27 height 20
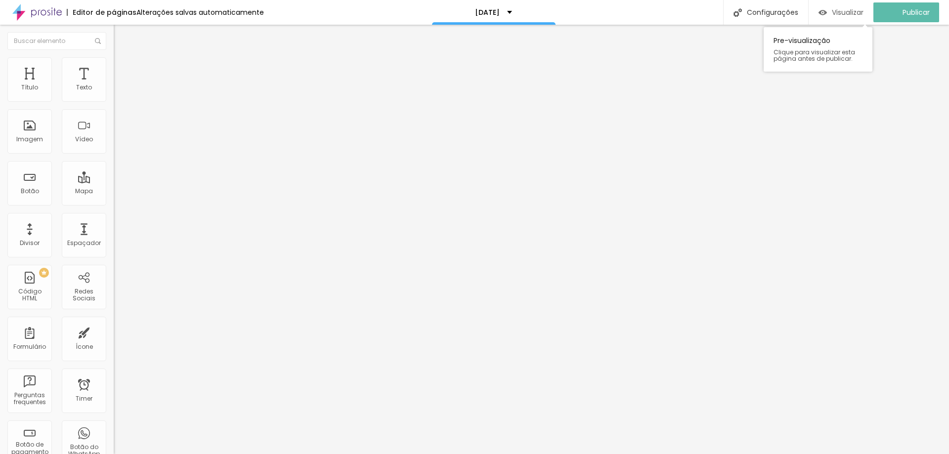
click at [844, 15] on span "Visualizar" at bounding box center [848, 12] width 32 height 8
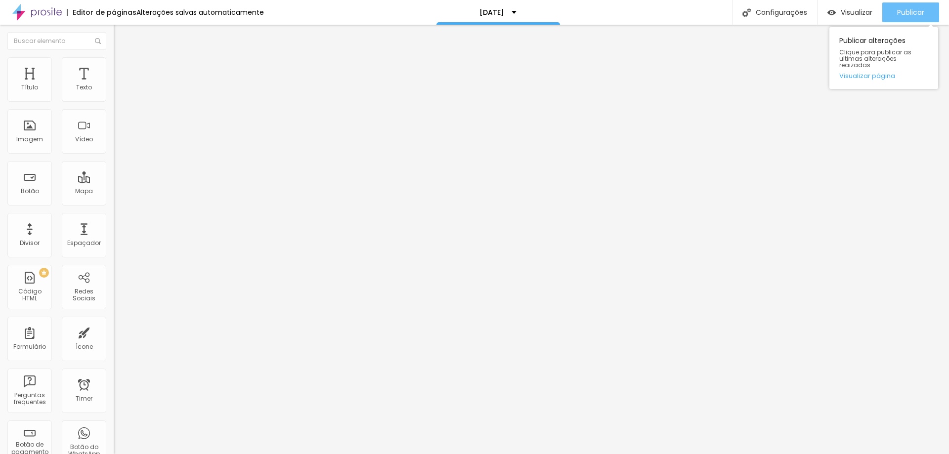
click at [916, 18] on div "Publicar" at bounding box center [910, 12] width 27 height 20
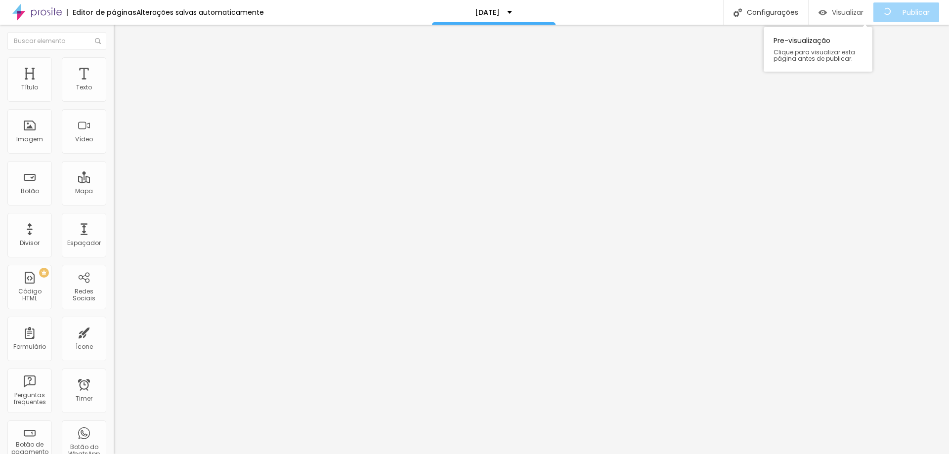
click at [859, 12] on span "Visualizar" at bounding box center [848, 12] width 32 height 8
click at [47, 14] on img at bounding box center [36, 12] width 49 height 25
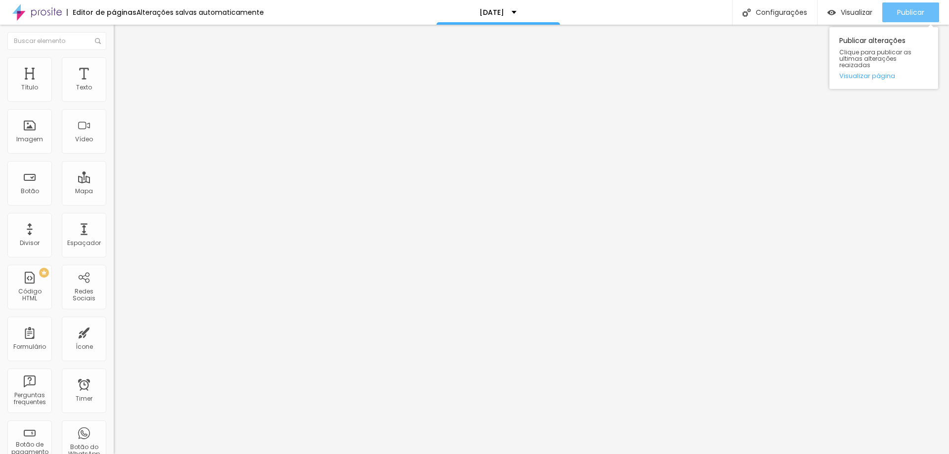
click at [930, 19] on button "Publicar" at bounding box center [910, 12] width 57 height 20
click at [926, 16] on button "Publicar" at bounding box center [910, 12] width 57 height 20
click at [122, 85] on span "Titulo 1" at bounding box center [138, 78] width 32 height 14
click at [925, 13] on button "Publicar" at bounding box center [910, 12] width 57 height 20
click at [114, 90] on img at bounding box center [117, 86] width 7 height 7
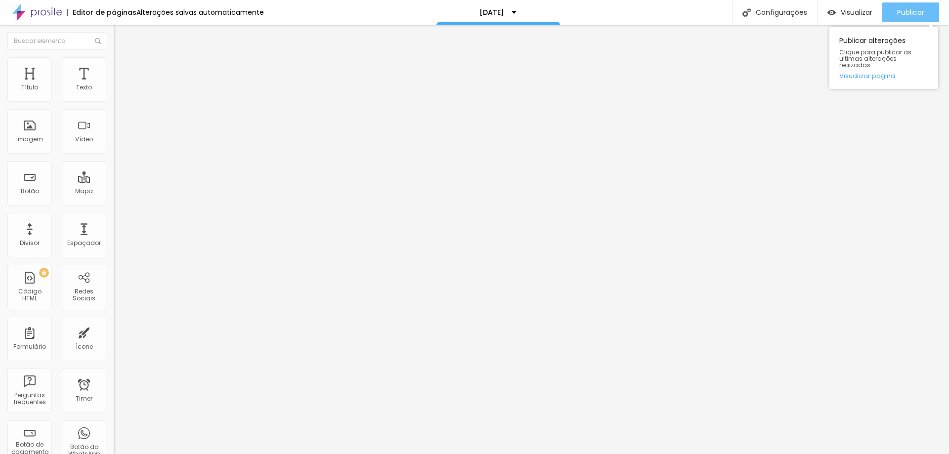
click at [919, 10] on span "Publicar" at bounding box center [910, 12] width 27 height 8
click at [114, 114] on span "Titulo 5" at bounding box center [125, 109] width 22 height 8
click at [114, 115] on img at bounding box center [118, 111] width 8 height 8
